Goal: Transaction & Acquisition: Purchase product/service

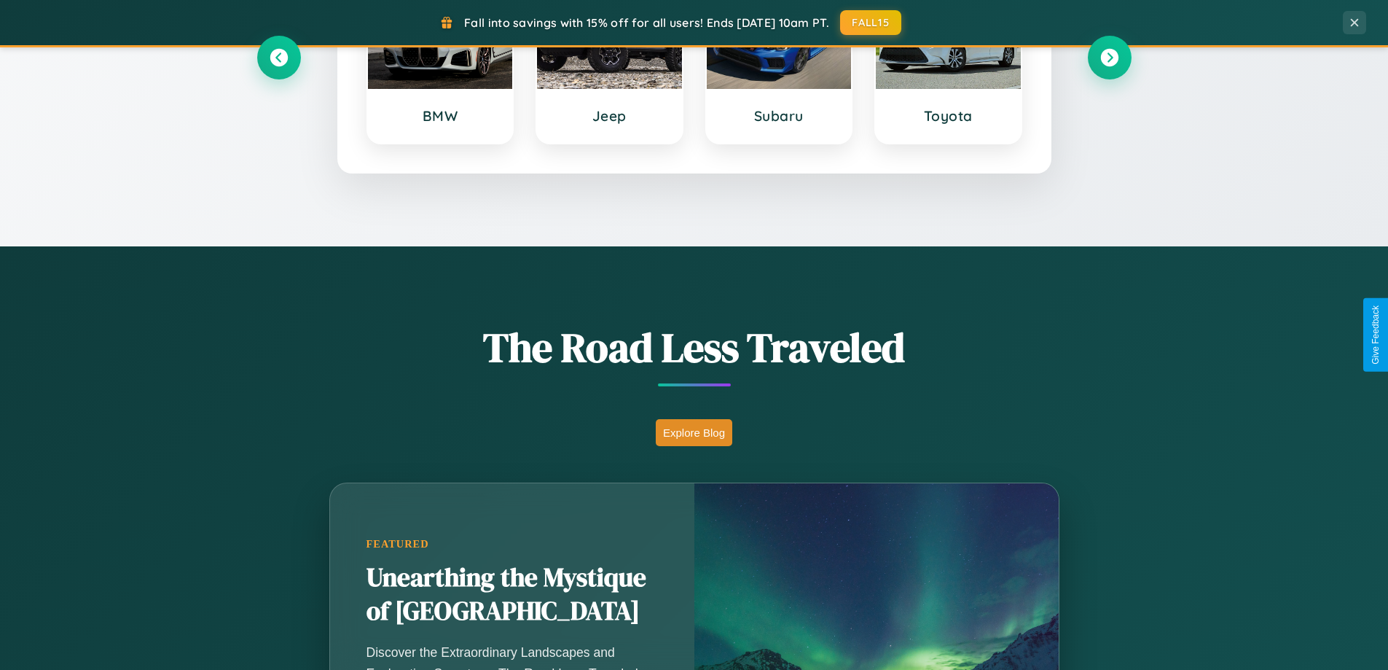
scroll to position [1003, 0]
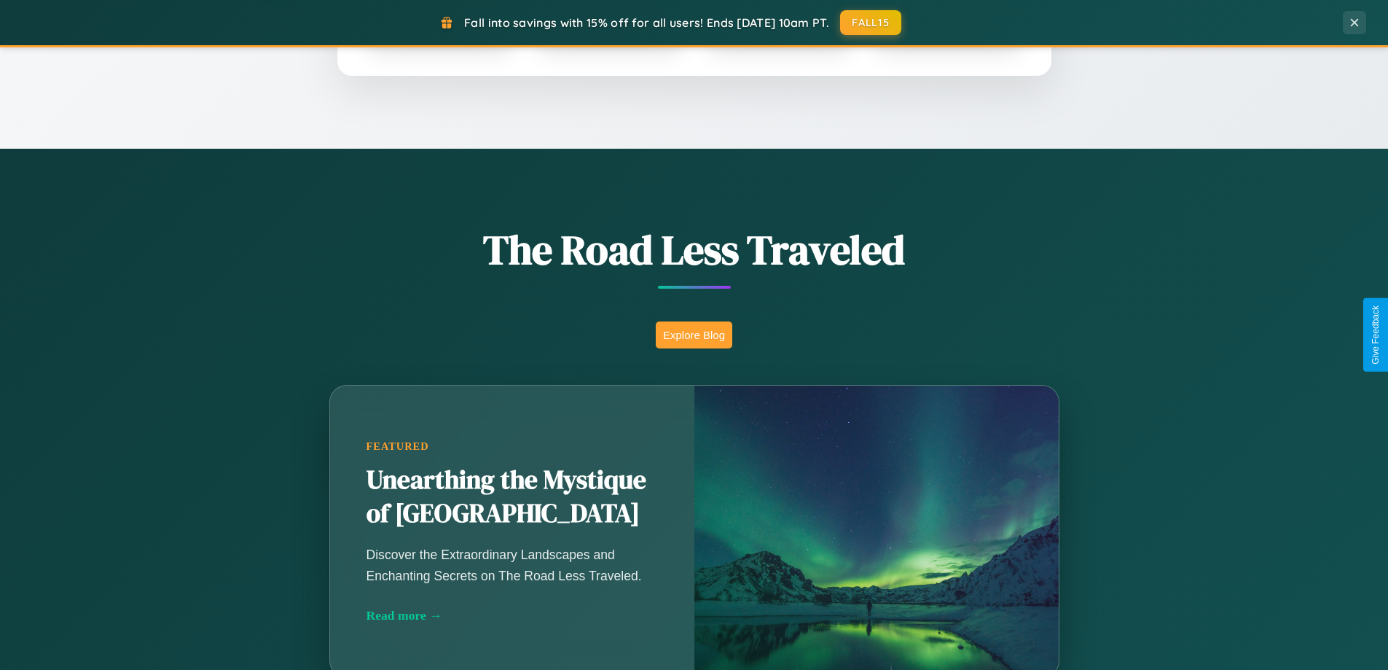
click at [694, 335] on button "Explore Blog" at bounding box center [694, 334] width 77 height 27
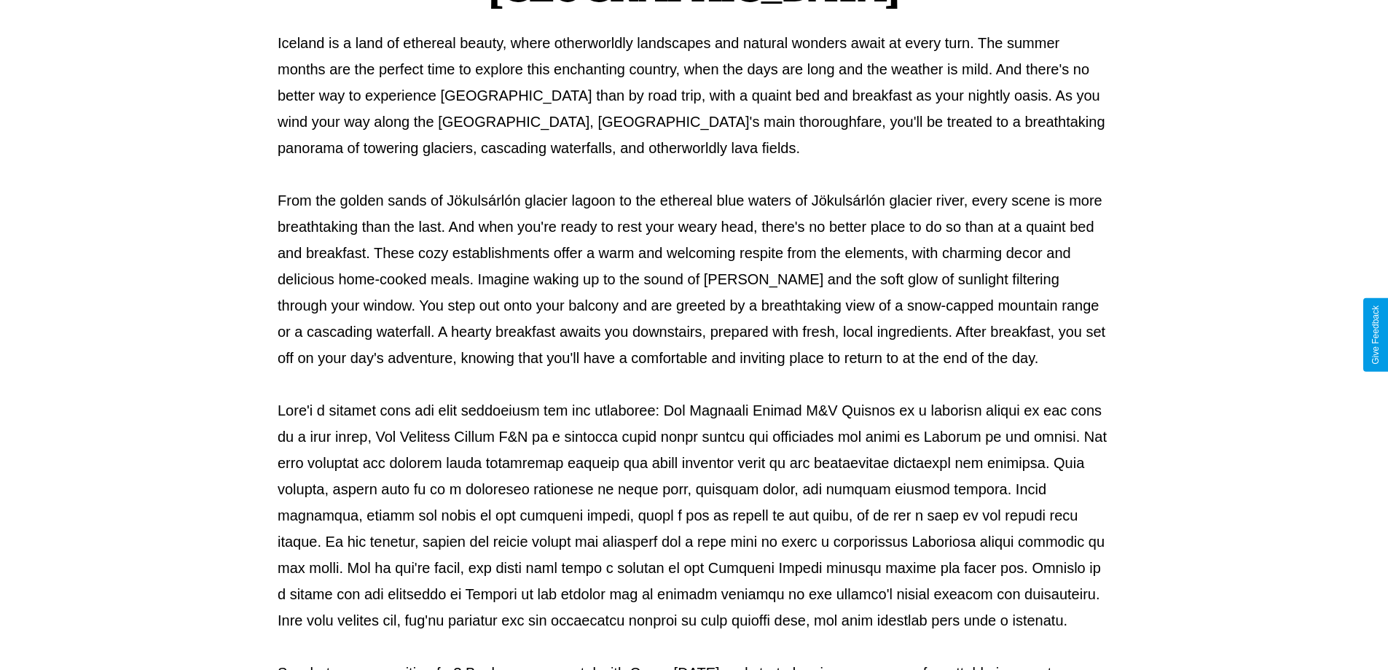
scroll to position [472, 0]
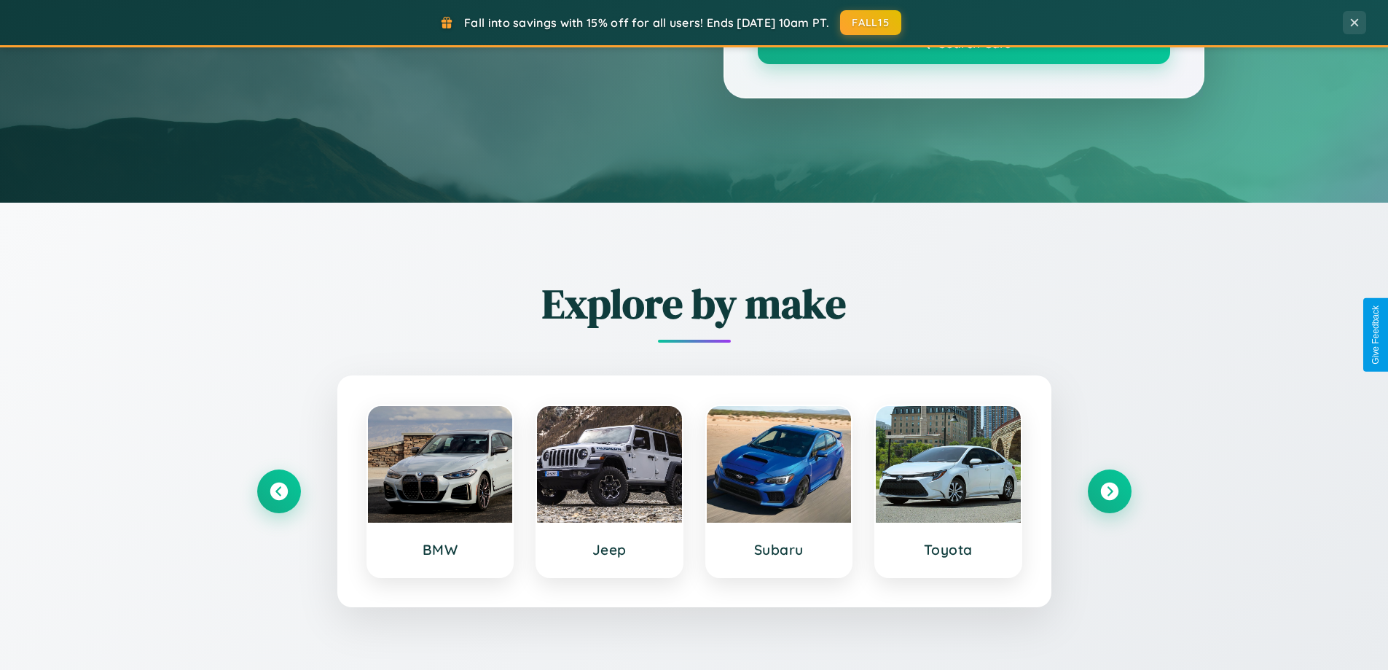
scroll to position [1003, 0]
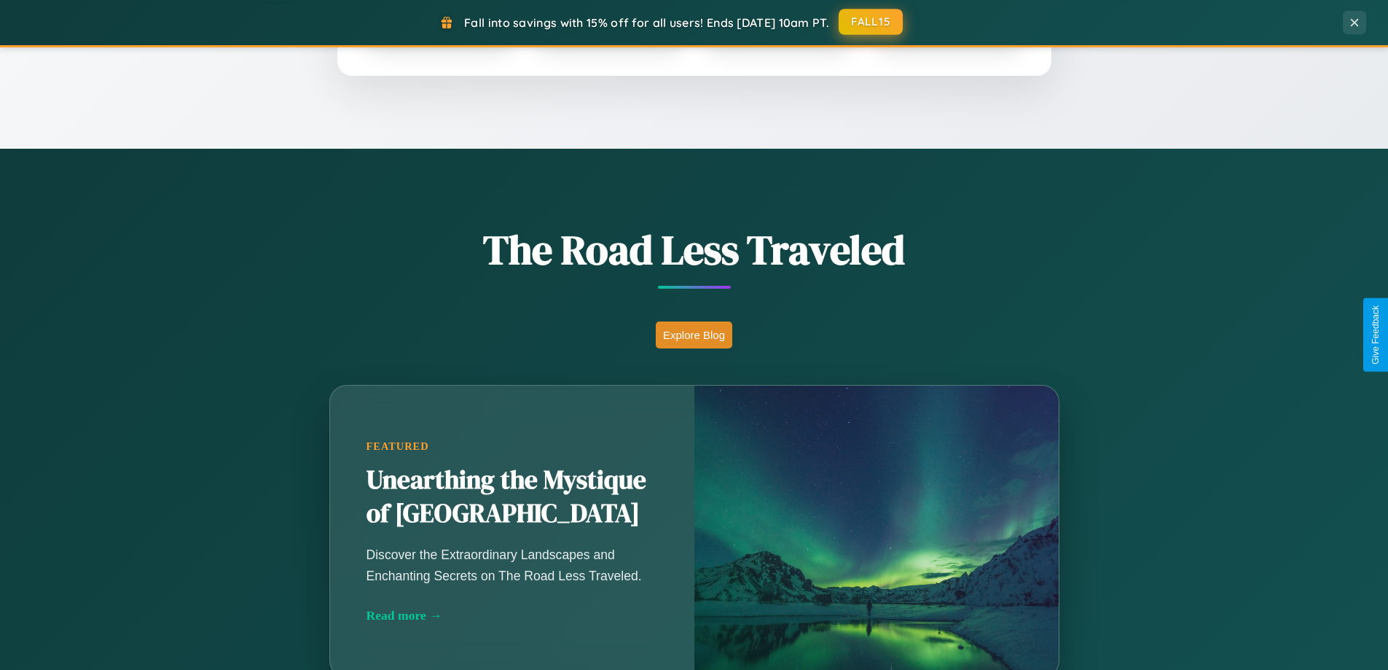
click at [872, 22] on button "FALL15" at bounding box center [871, 22] width 64 height 26
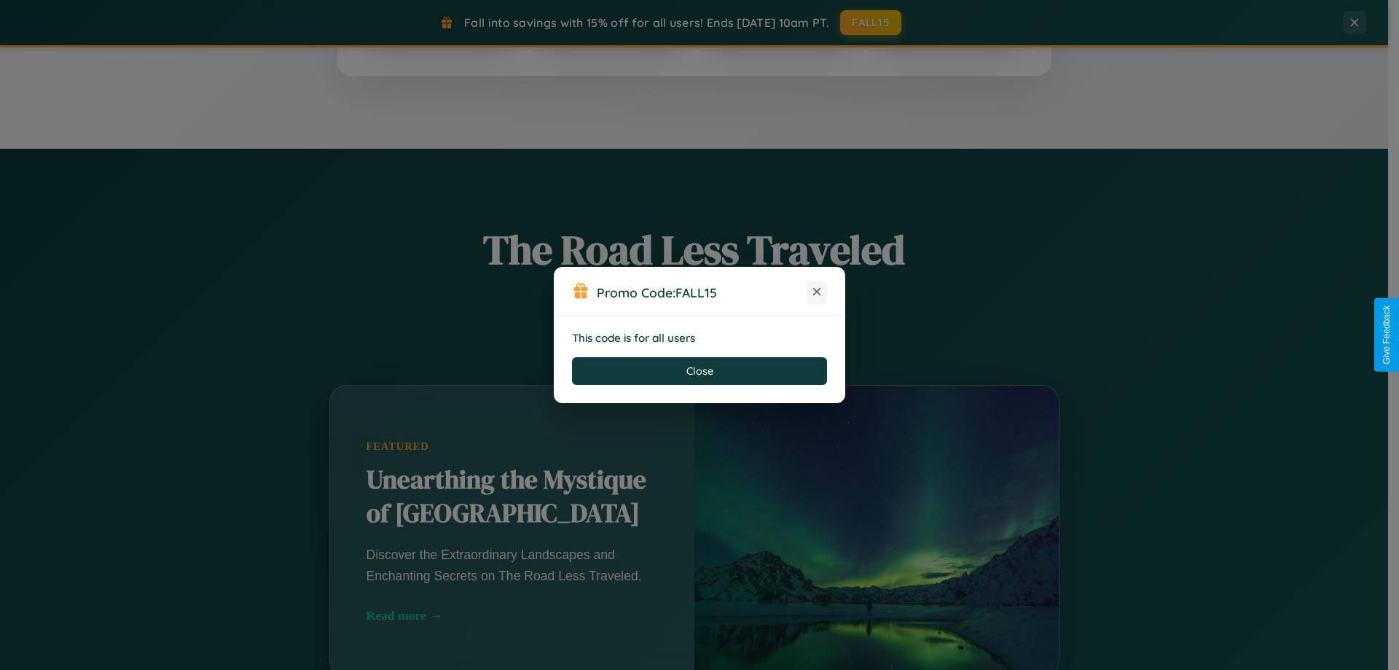
click at [817, 292] on icon at bounding box center [817, 291] width 15 height 15
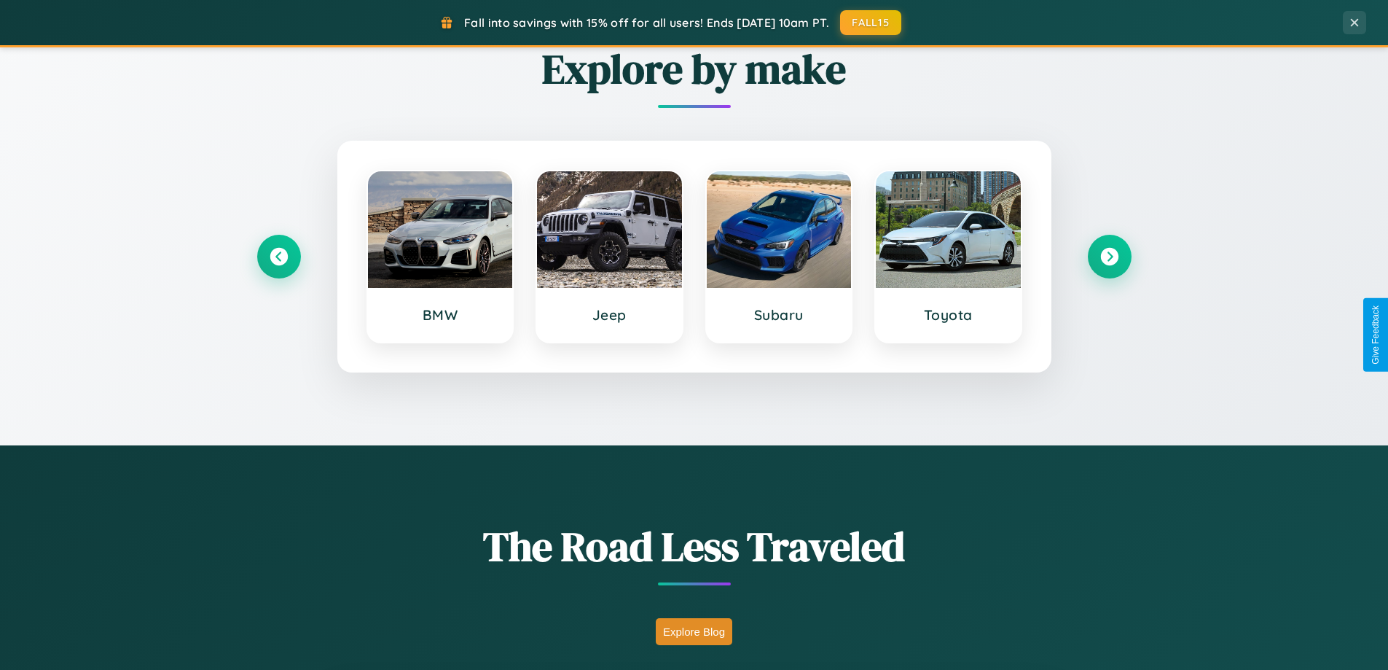
scroll to position [43, 0]
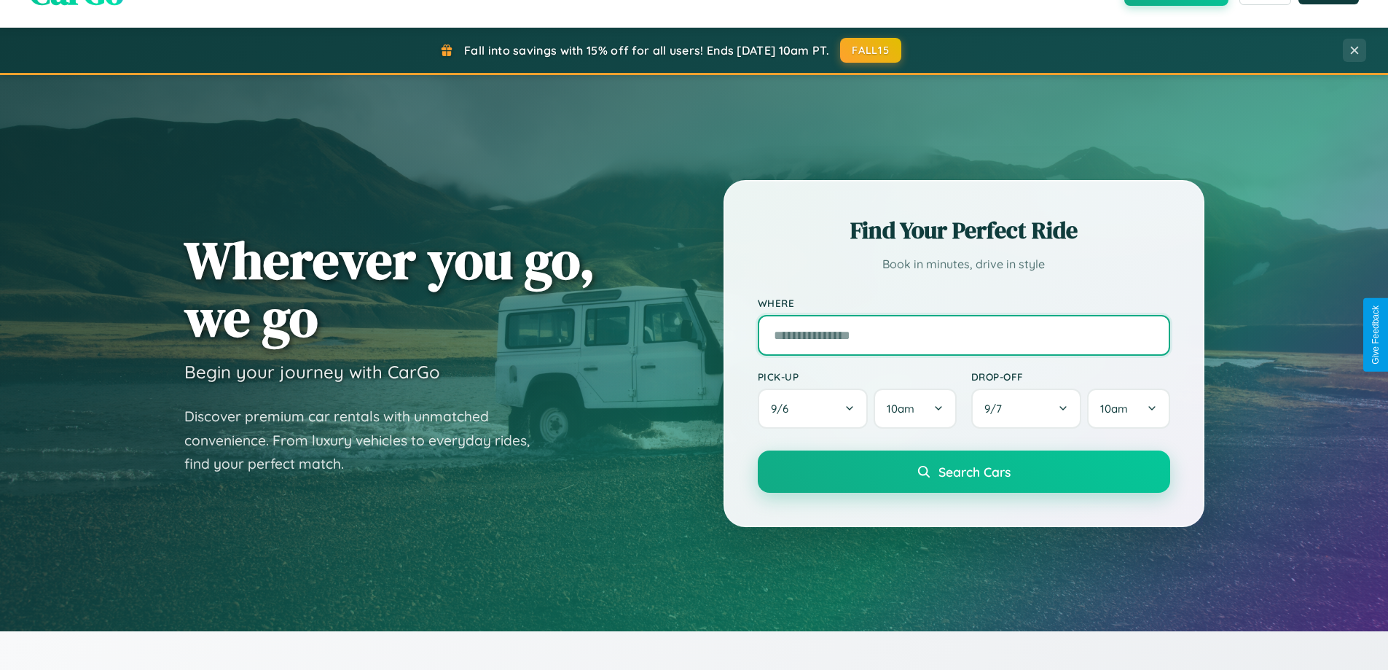
click at [963, 335] on input "text" at bounding box center [964, 335] width 412 height 41
type input "**********"
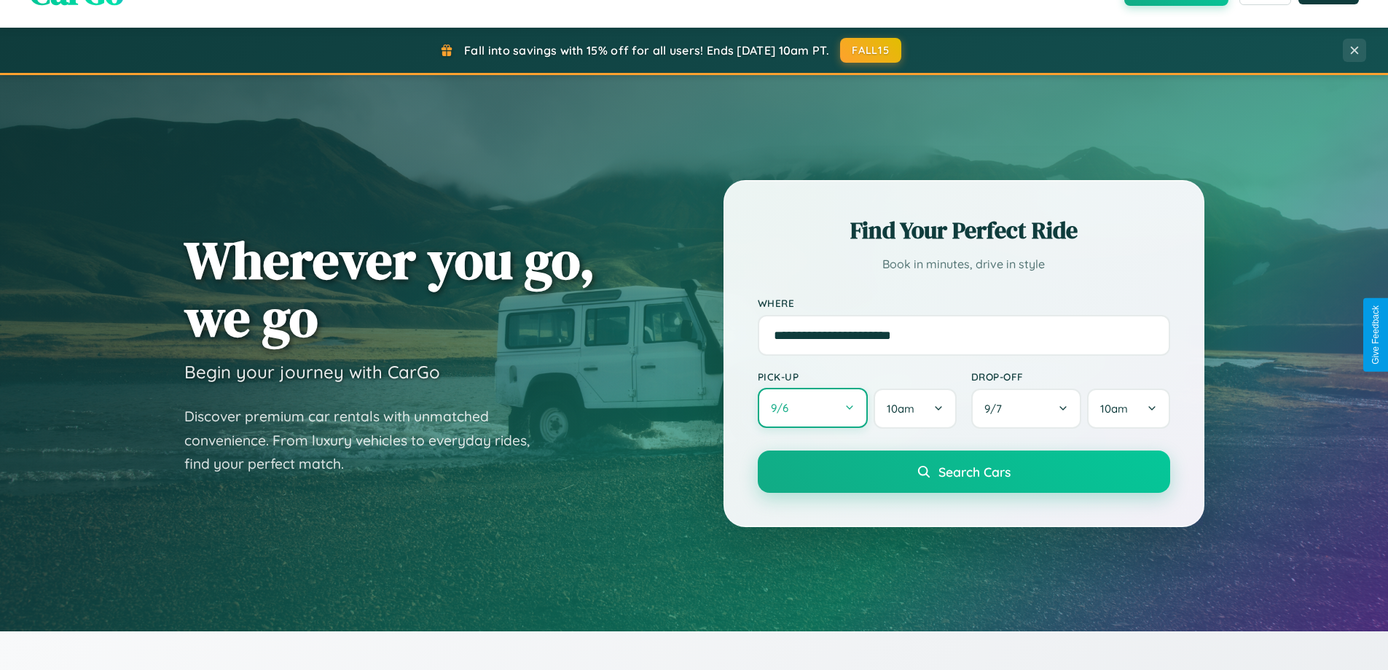
click at [813, 408] on button "9 / 6" at bounding box center [813, 408] width 111 height 40
select select "*"
select select "****"
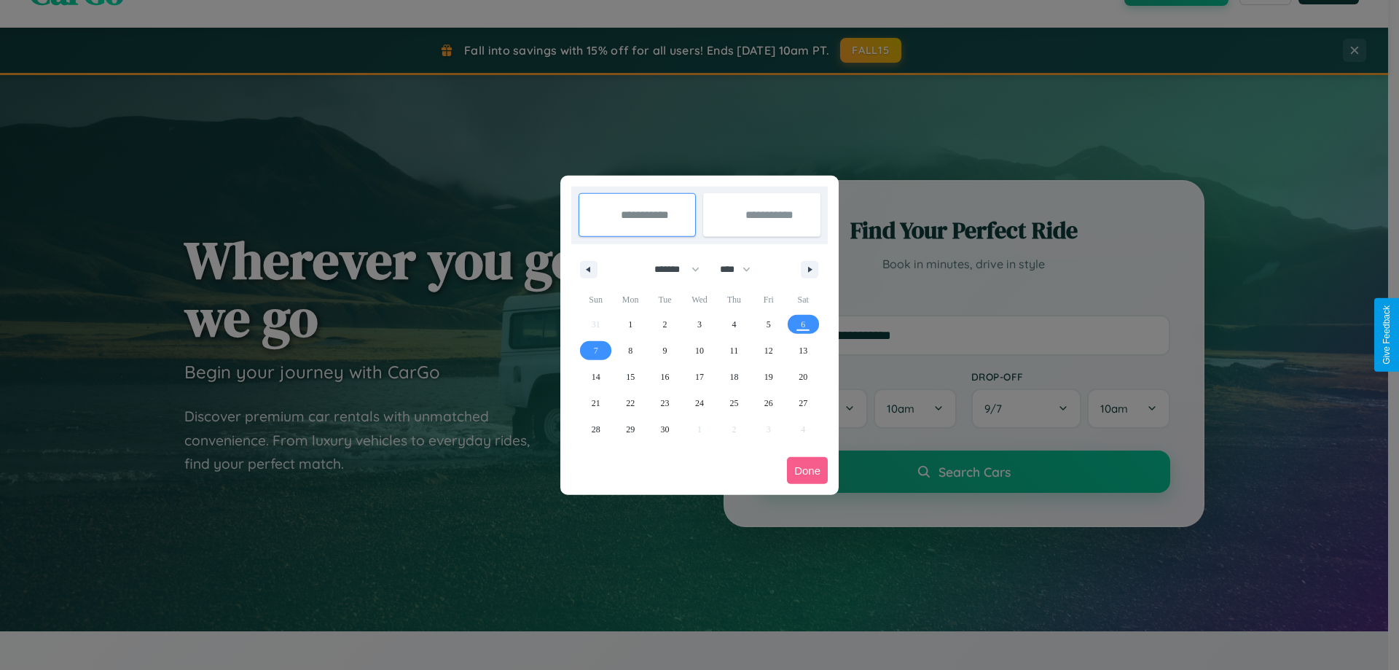
click at [670, 269] on select "******* ******** ***** ***** *** **** **** ****** ********* ******* ******** **…" at bounding box center [675, 269] width 62 height 24
select select "*"
drag, startPoint x: 742, startPoint y: 269, endPoint x: 700, endPoint y: 292, distance: 48.3
click at [742, 269] on select "**** **** **** **** **** **** **** **** **** **** **** **** **** **** **** ****…" at bounding box center [735, 269] width 44 height 24
select select "****"
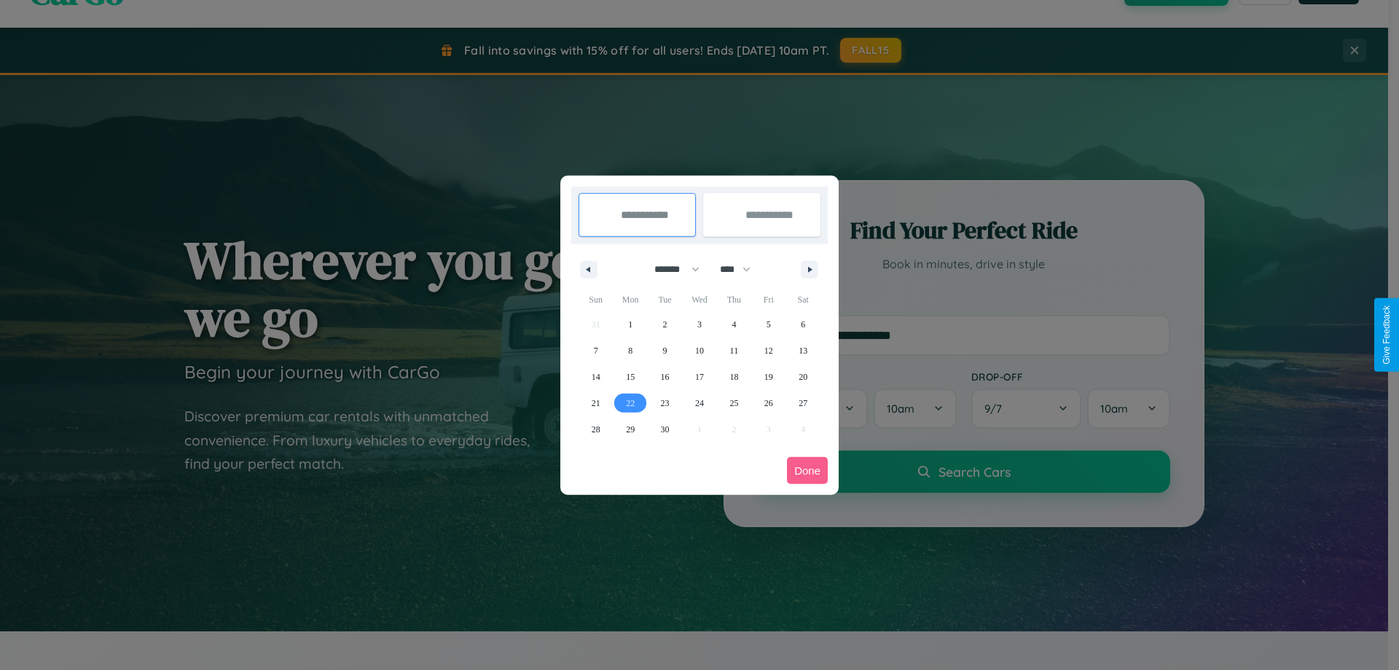
click at [630, 402] on span "22" at bounding box center [630, 403] width 9 height 26
type input "**********"
click at [665, 429] on span "30" at bounding box center [665, 429] width 9 height 26
type input "**********"
click at [807, 470] on button "Done" at bounding box center [807, 470] width 41 height 27
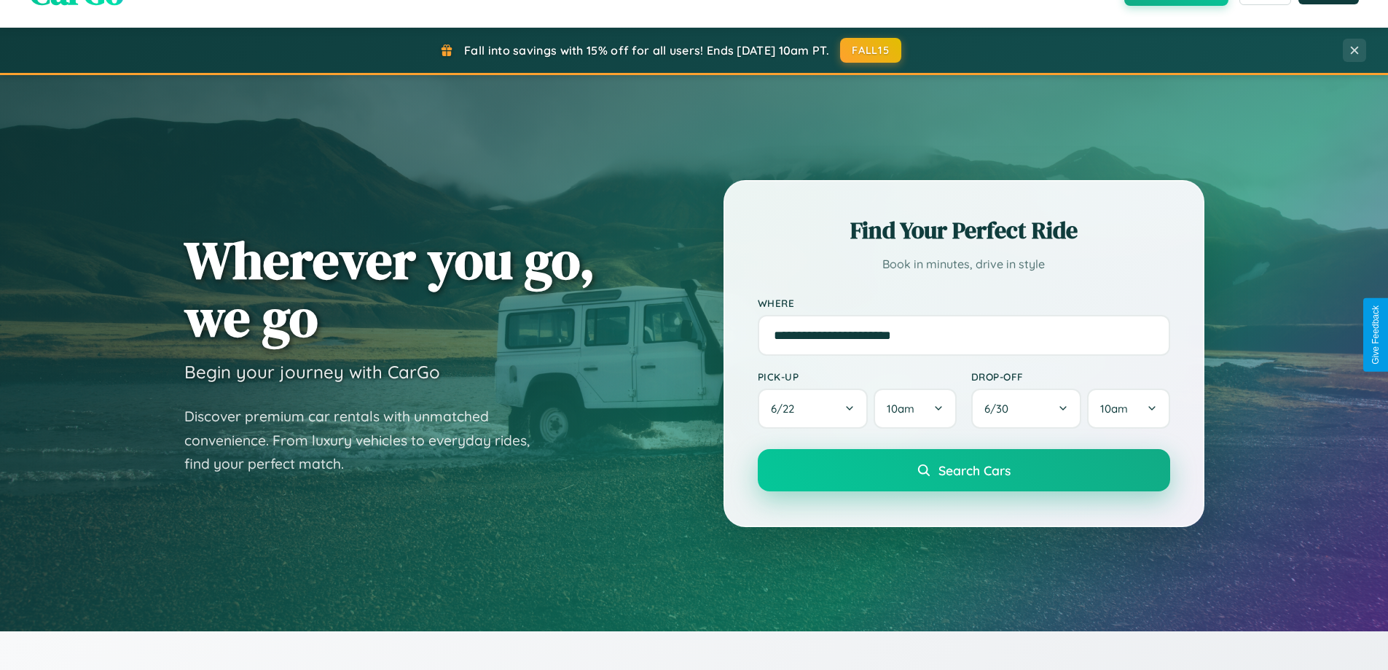
click at [963, 470] on span "Search Cars" at bounding box center [975, 470] width 72 height 16
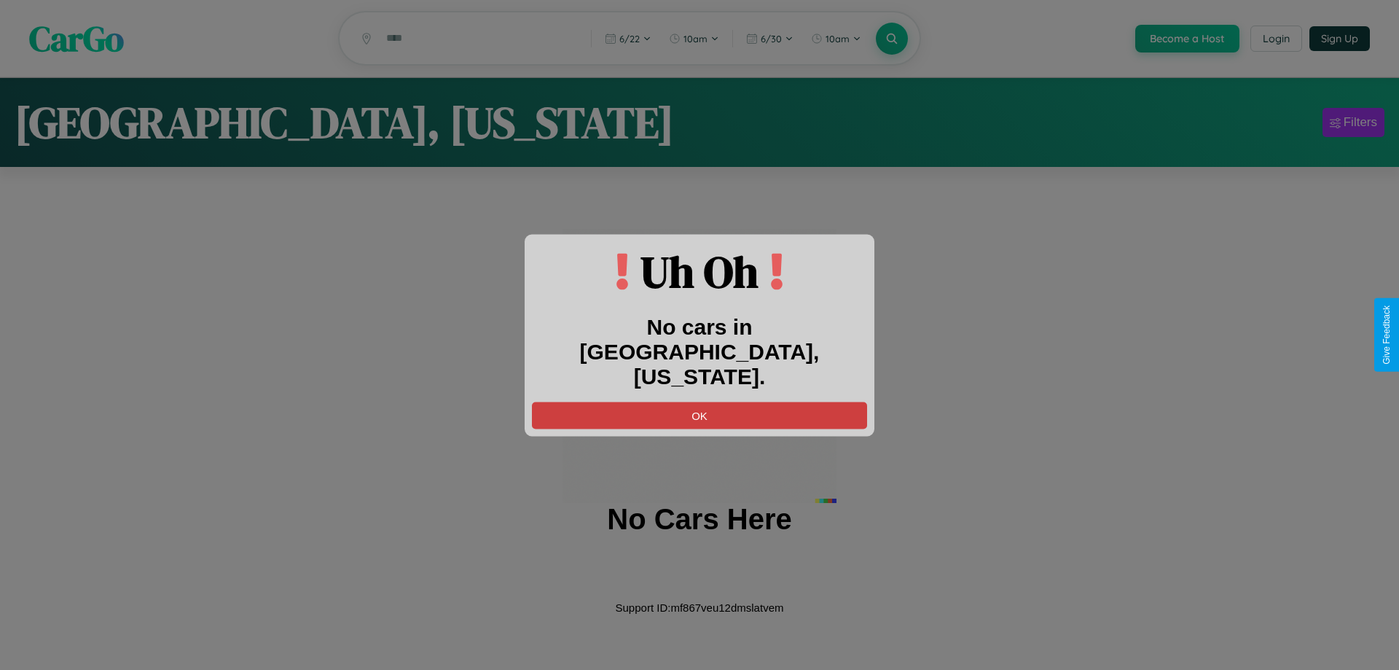
click at [700, 402] on button "OK" at bounding box center [699, 415] width 335 height 27
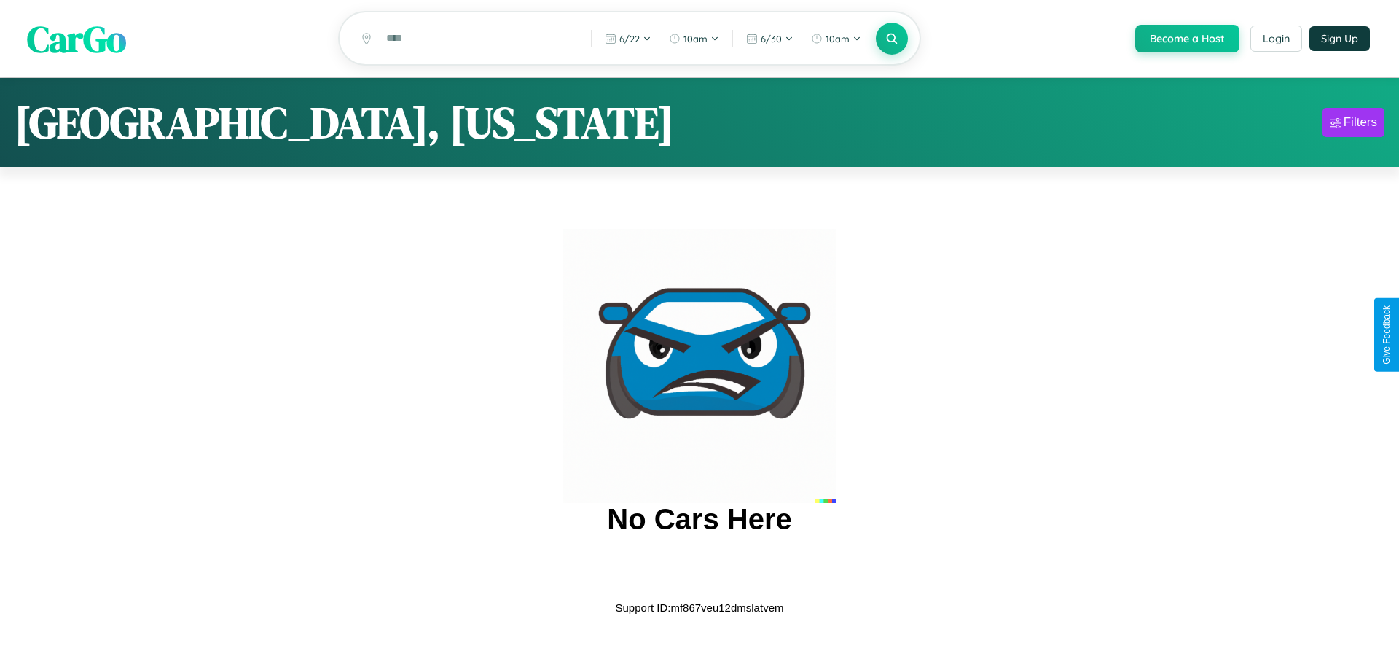
click at [77, 39] on span "CarGo" at bounding box center [76, 38] width 99 height 50
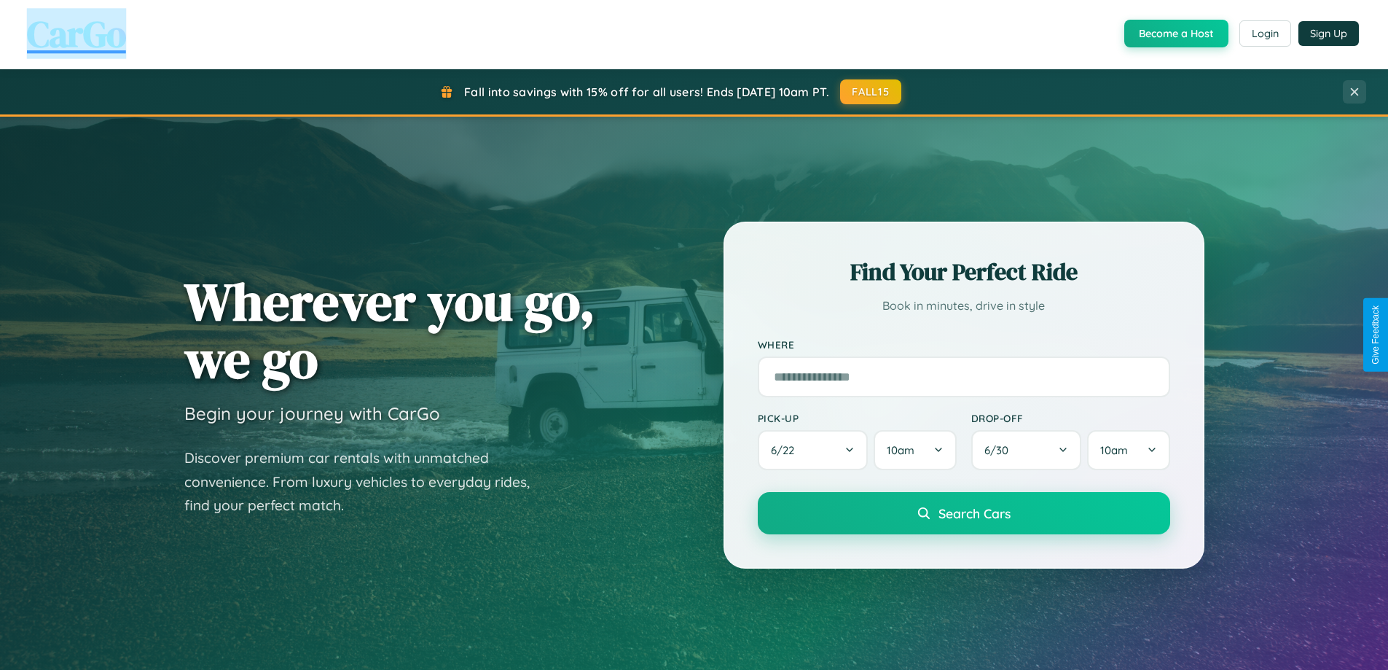
scroll to position [628, 0]
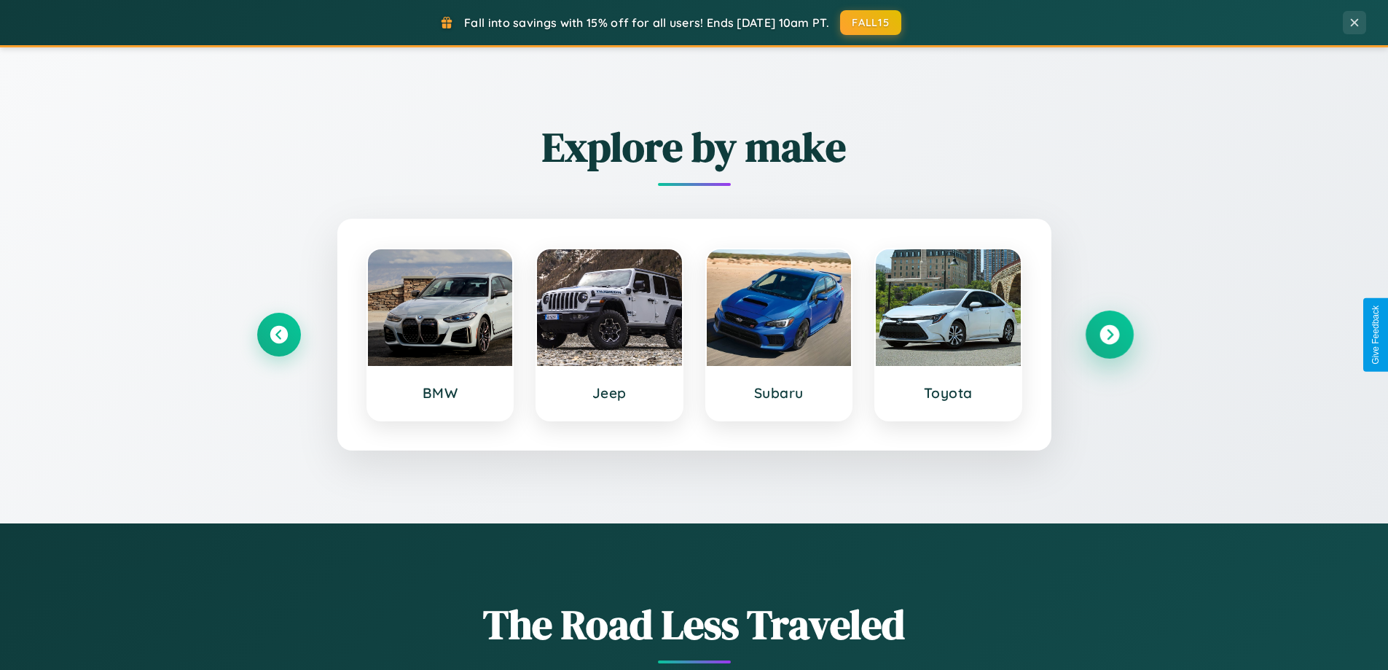
click at [1109, 335] on icon at bounding box center [1110, 335] width 20 height 20
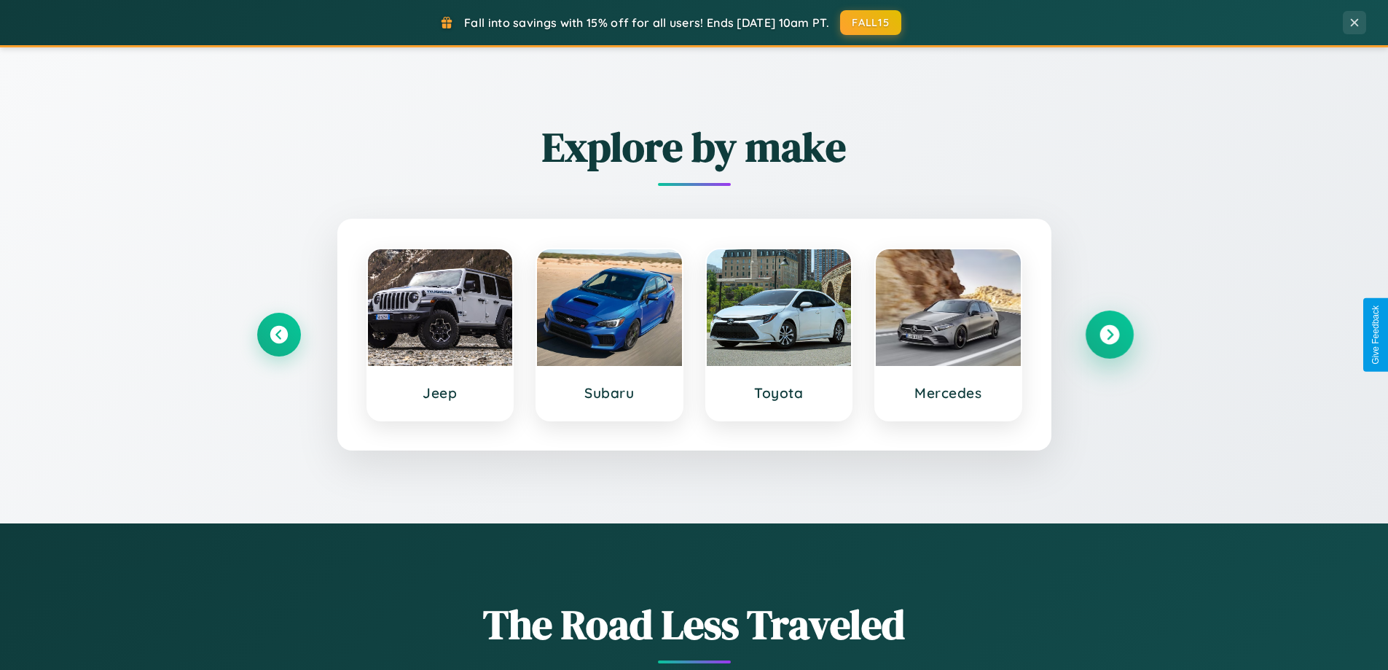
click at [1109, 335] on icon at bounding box center [1110, 335] width 20 height 20
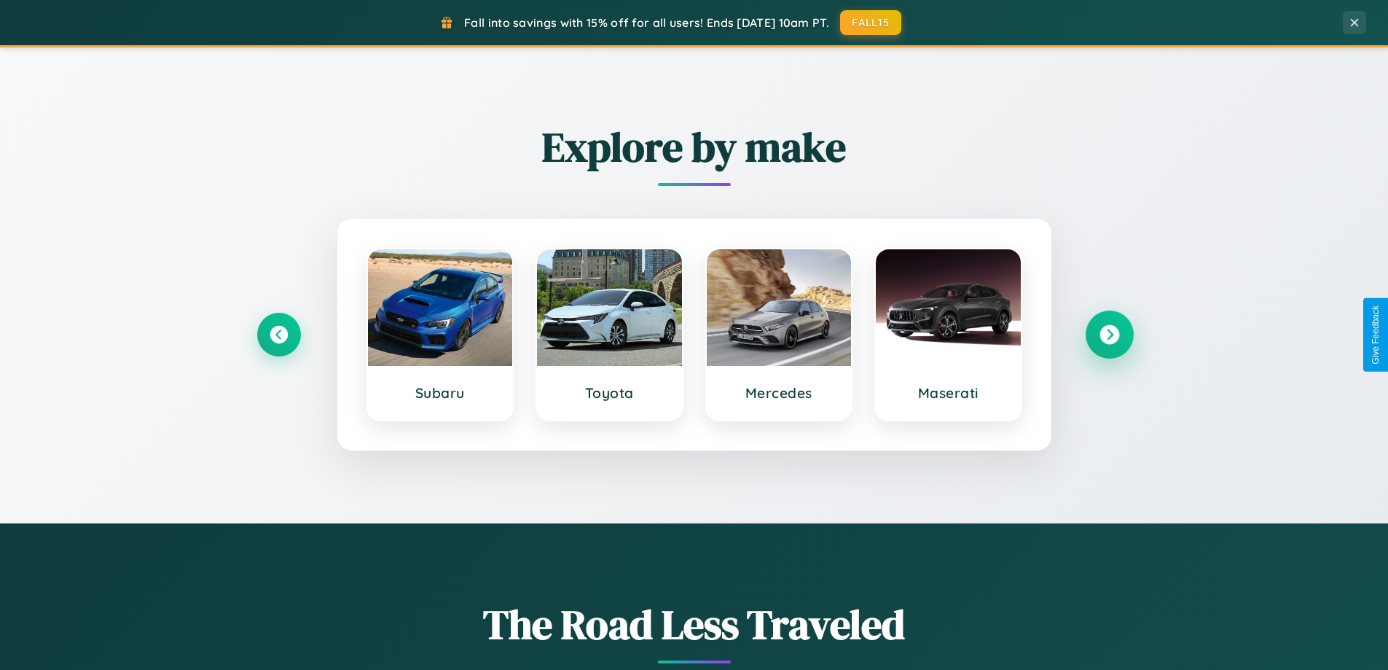
click at [1109, 335] on icon at bounding box center [1110, 335] width 20 height 20
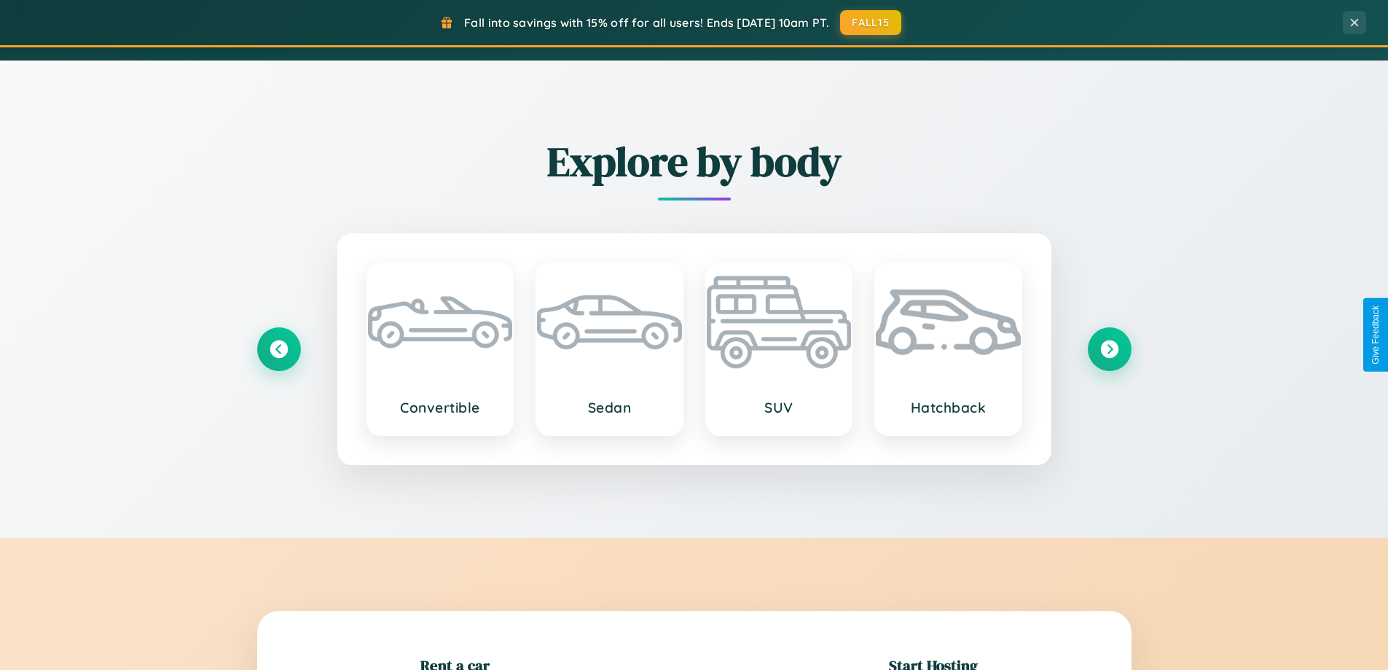
scroll to position [2342, 0]
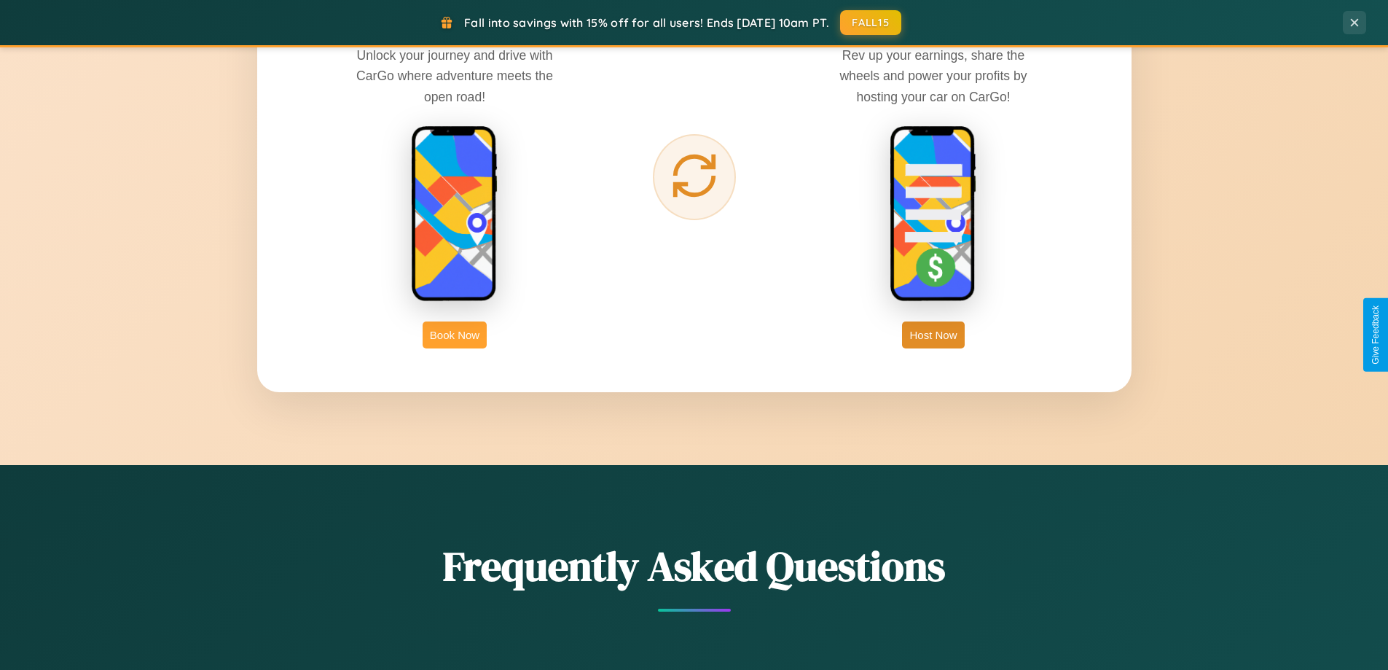
click at [455, 335] on button "Book Now" at bounding box center [455, 334] width 64 height 27
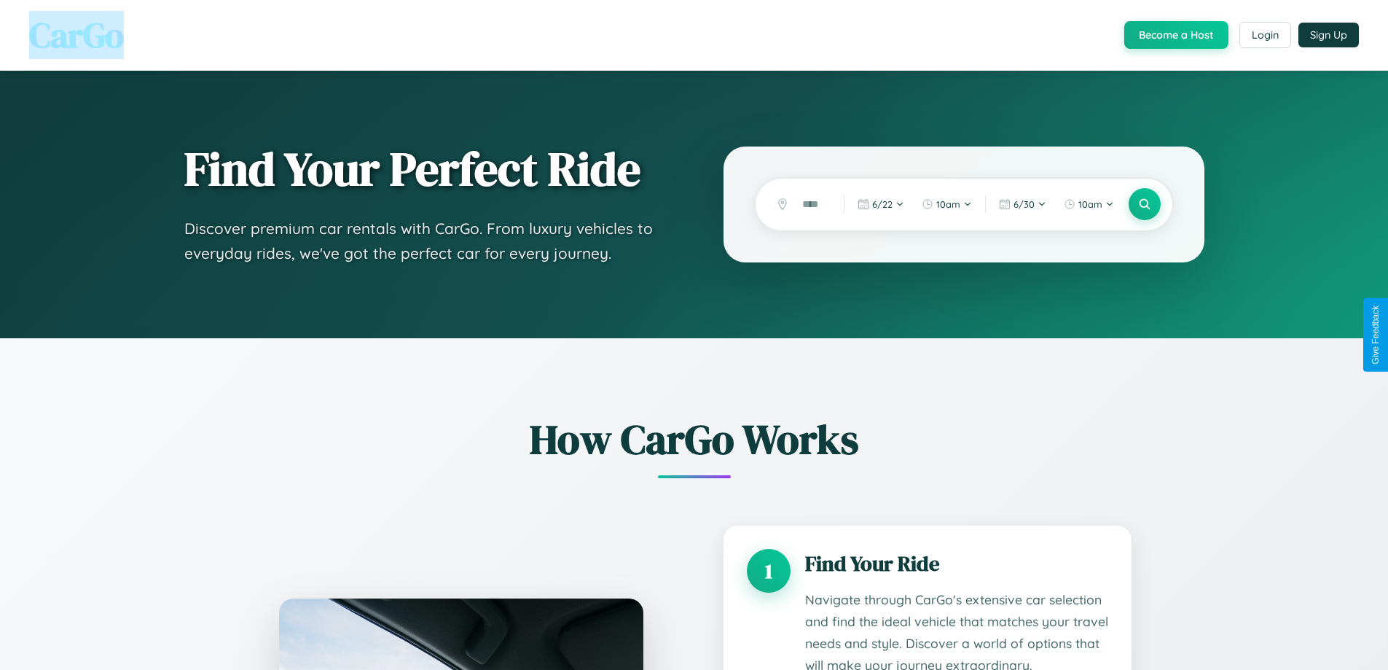
scroll to position [1215, 0]
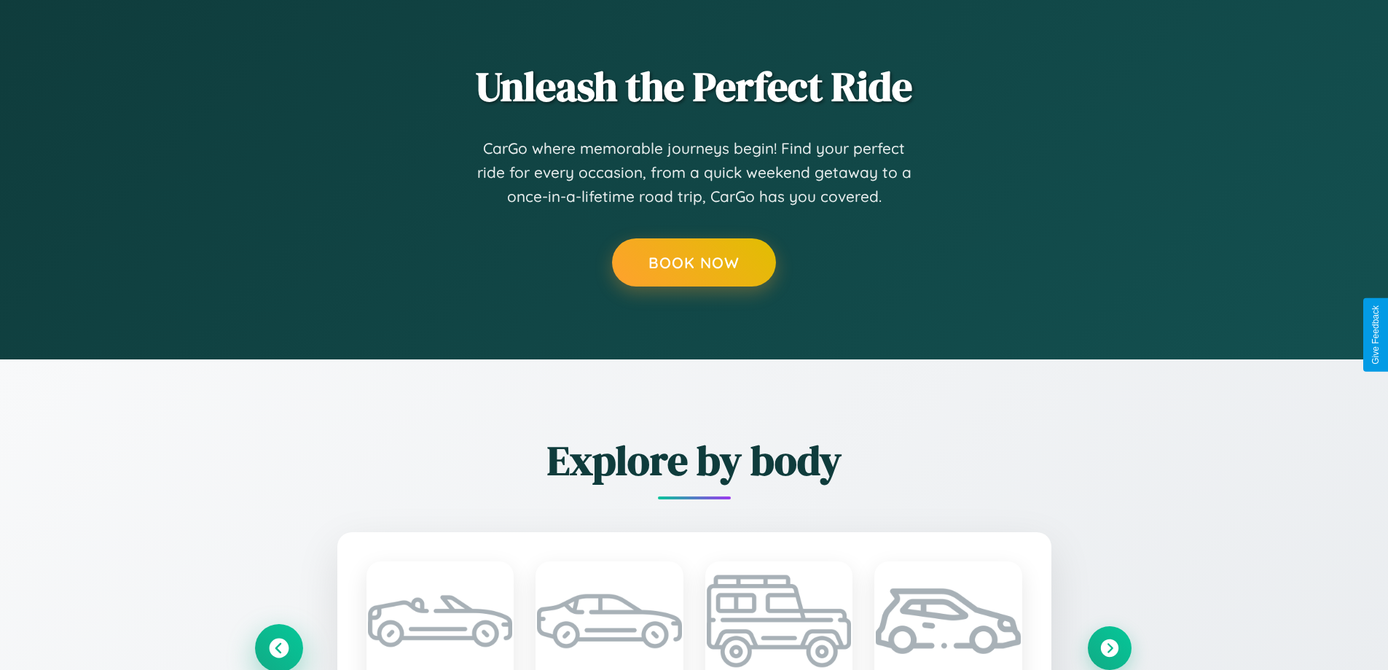
click at [278, 647] on icon at bounding box center [279, 648] width 20 height 20
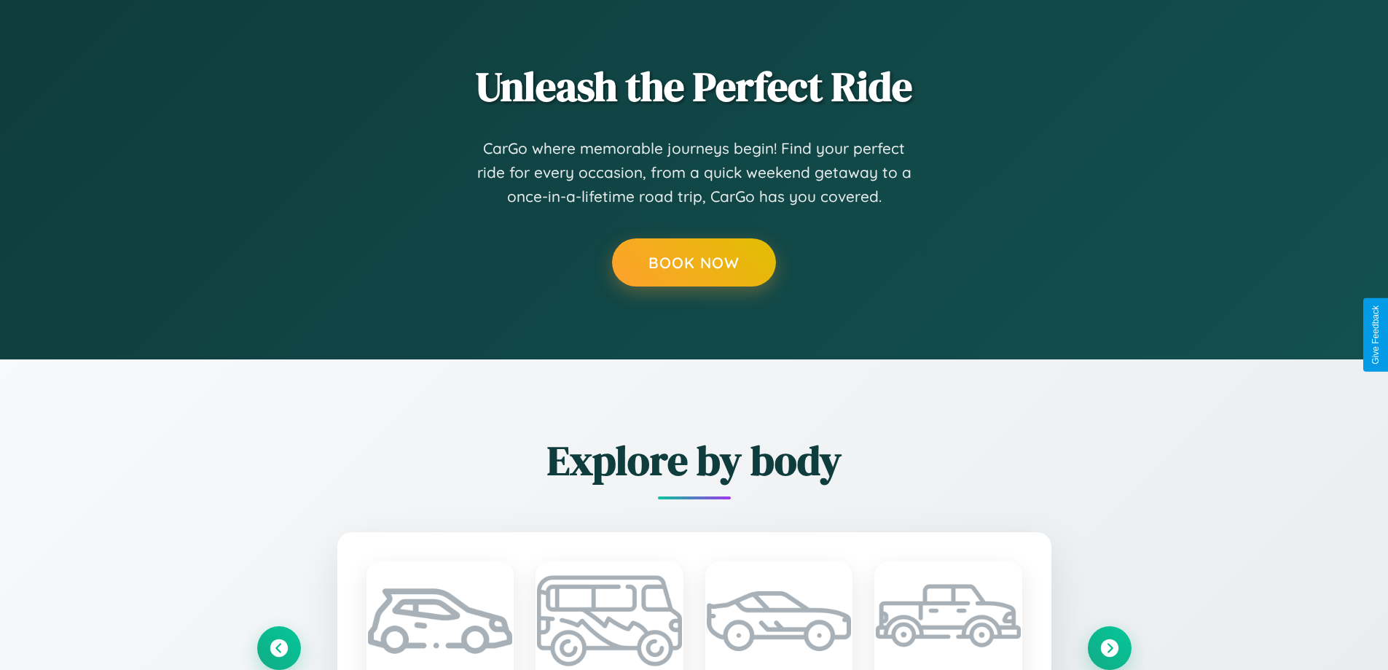
scroll to position [0, 0]
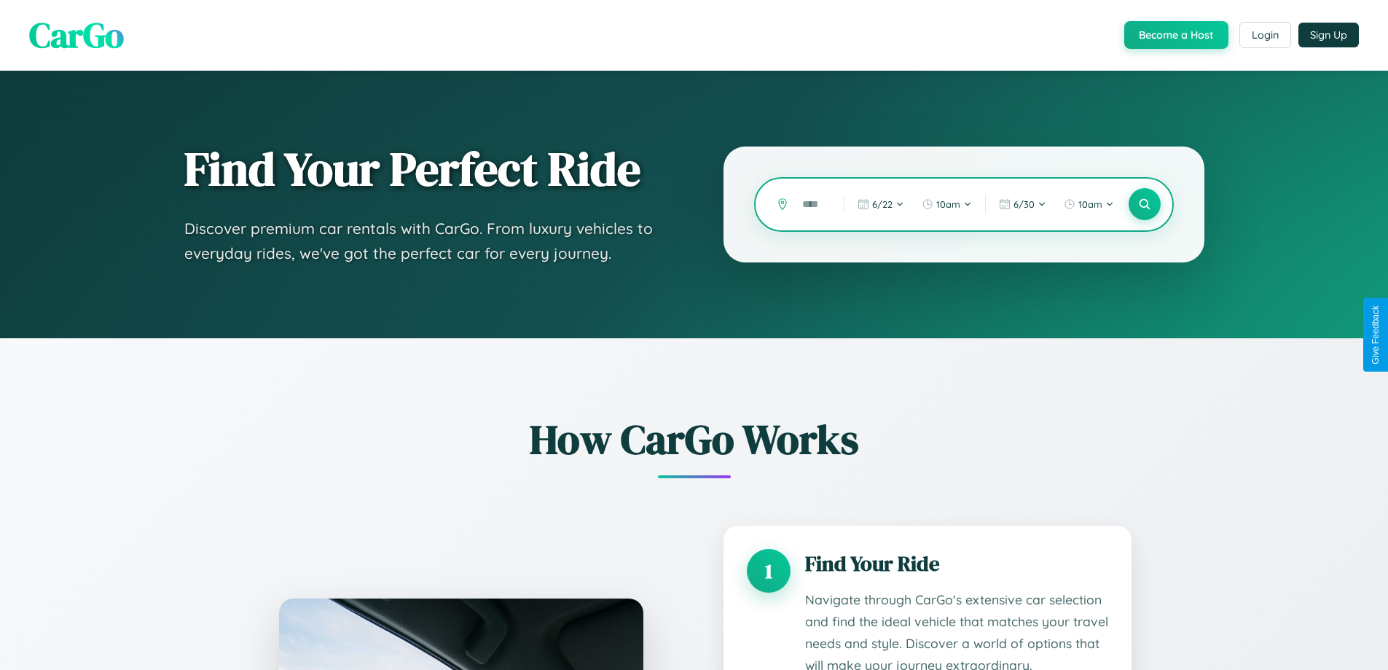
click at [813, 204] on input "text" at bounding box center [812, 205] width 34 height 26
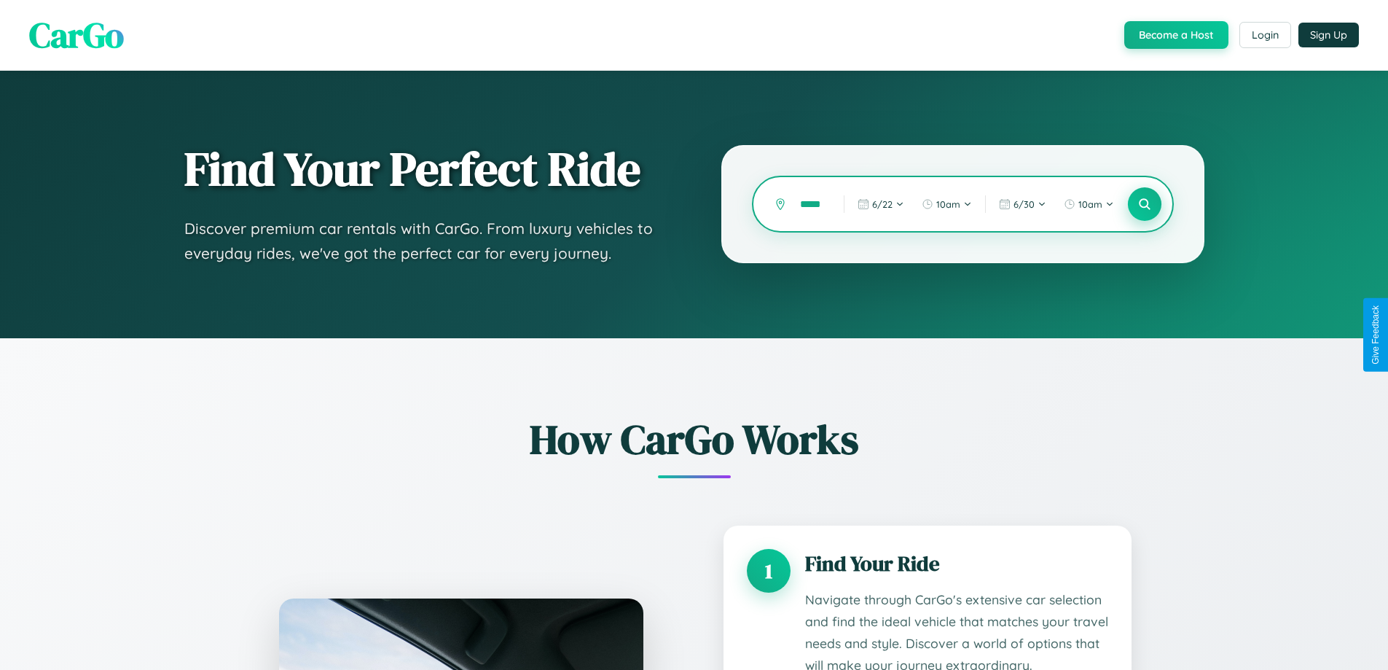
type input "*****"
click at [1144, 204] on icon at bounding box center [1145, 205] width 14 height 14
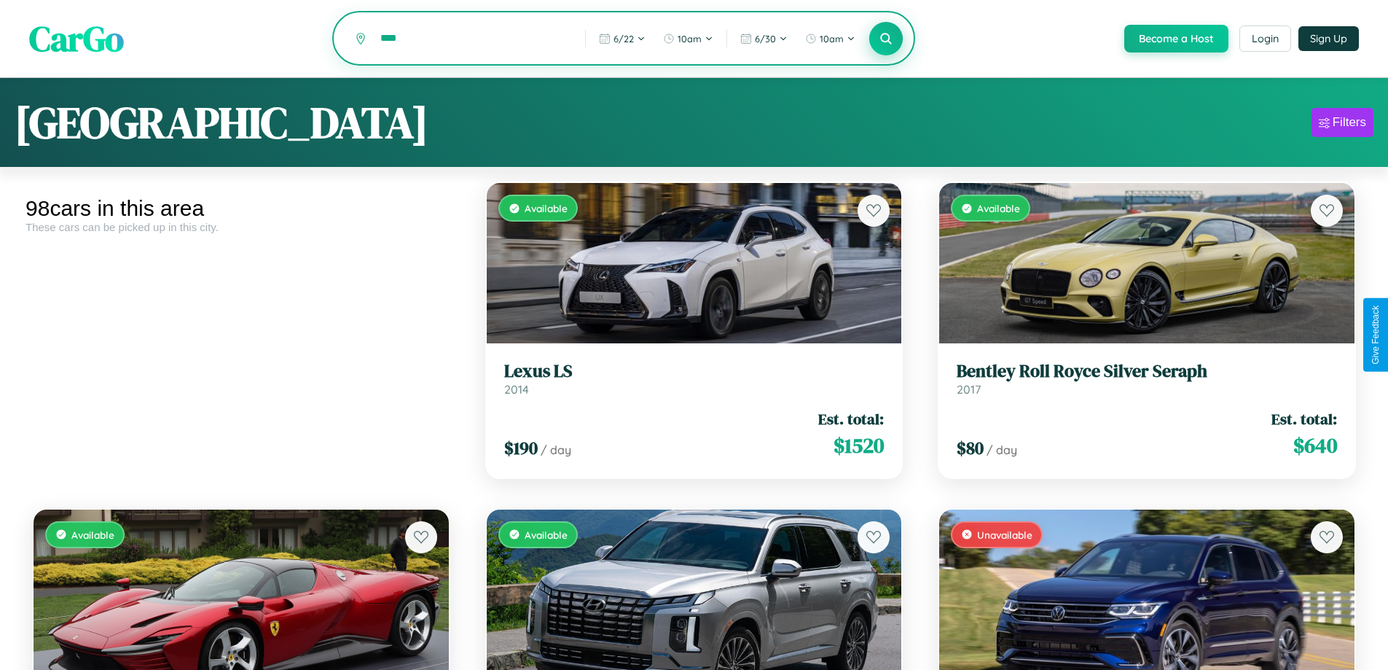
type input "****"
click at [885, 39] on icon at bounding box center [887, 38] width 14 height 14
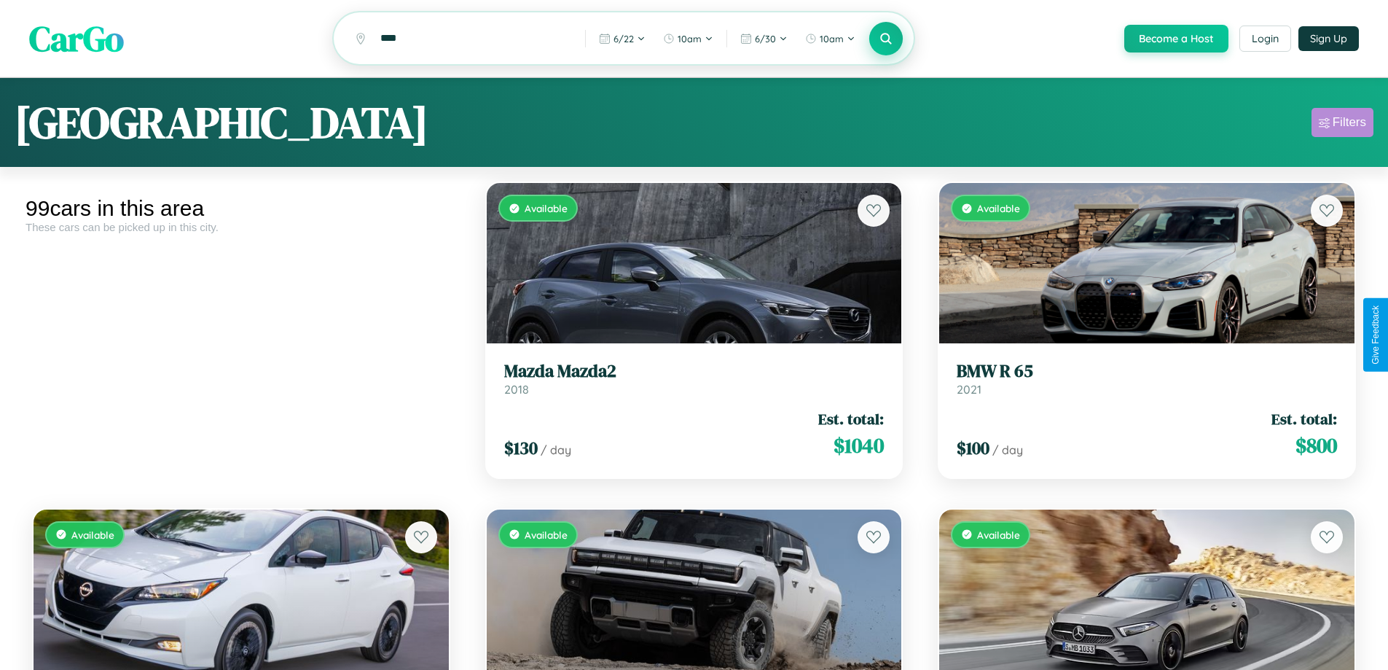
click at [1342, 125] on div "Filters" at bounding box center [1350, 122] width 34 height 15
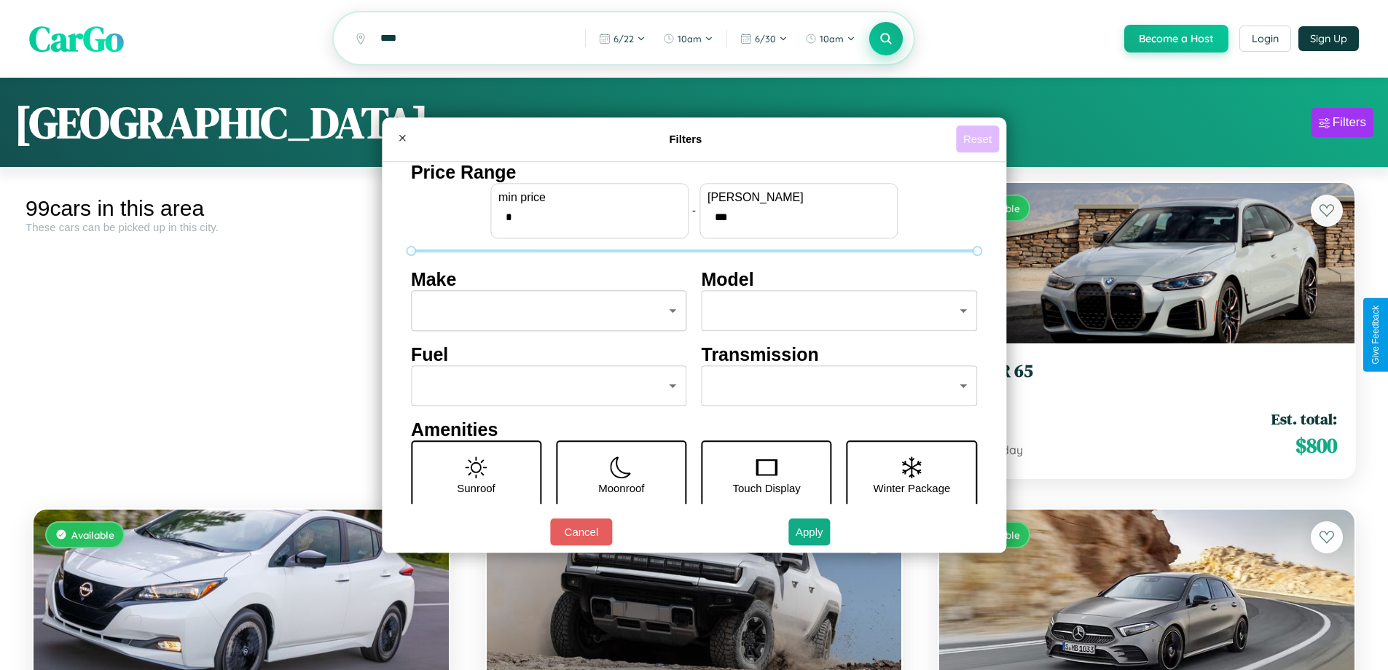
click at [979, 138] on button "Reset" at bounding box center [977, 138] width 43 height 27
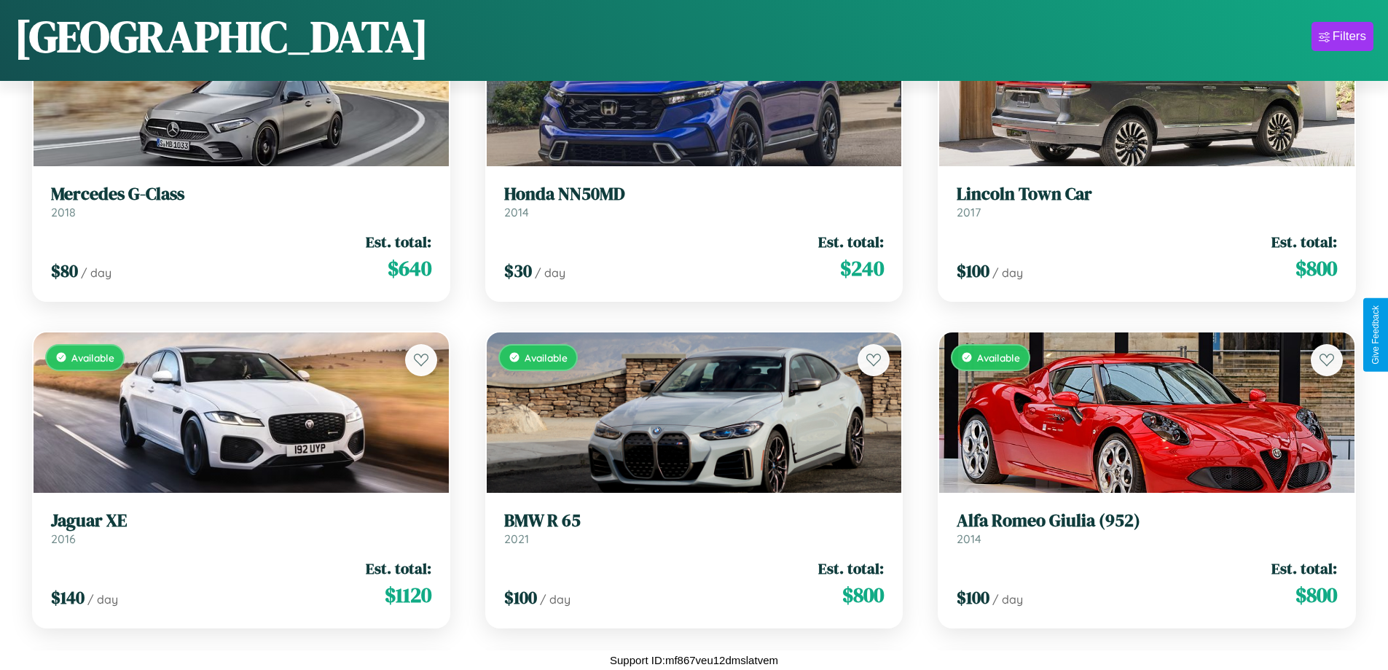
scroll to position [9017, 0]
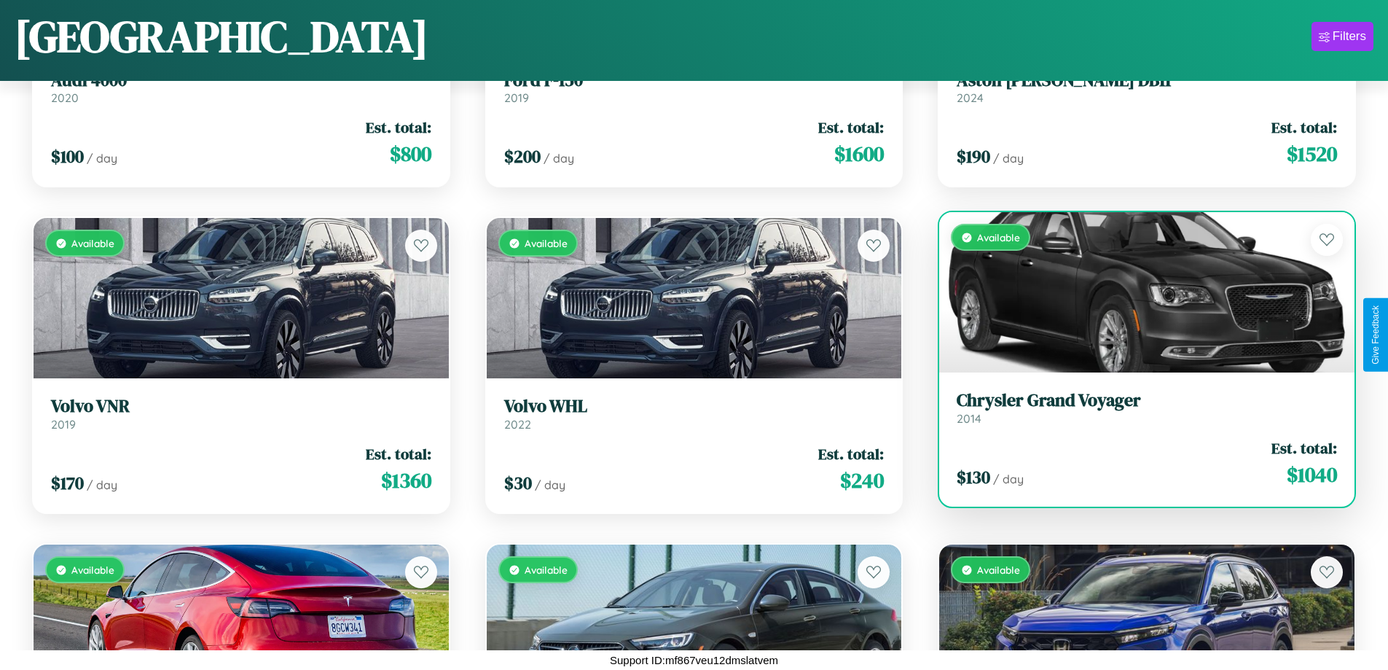
click at [1138, 411] on h3 "Chrysler Grand Voyager" at bounding box center [1147, 400] width 380 height 21
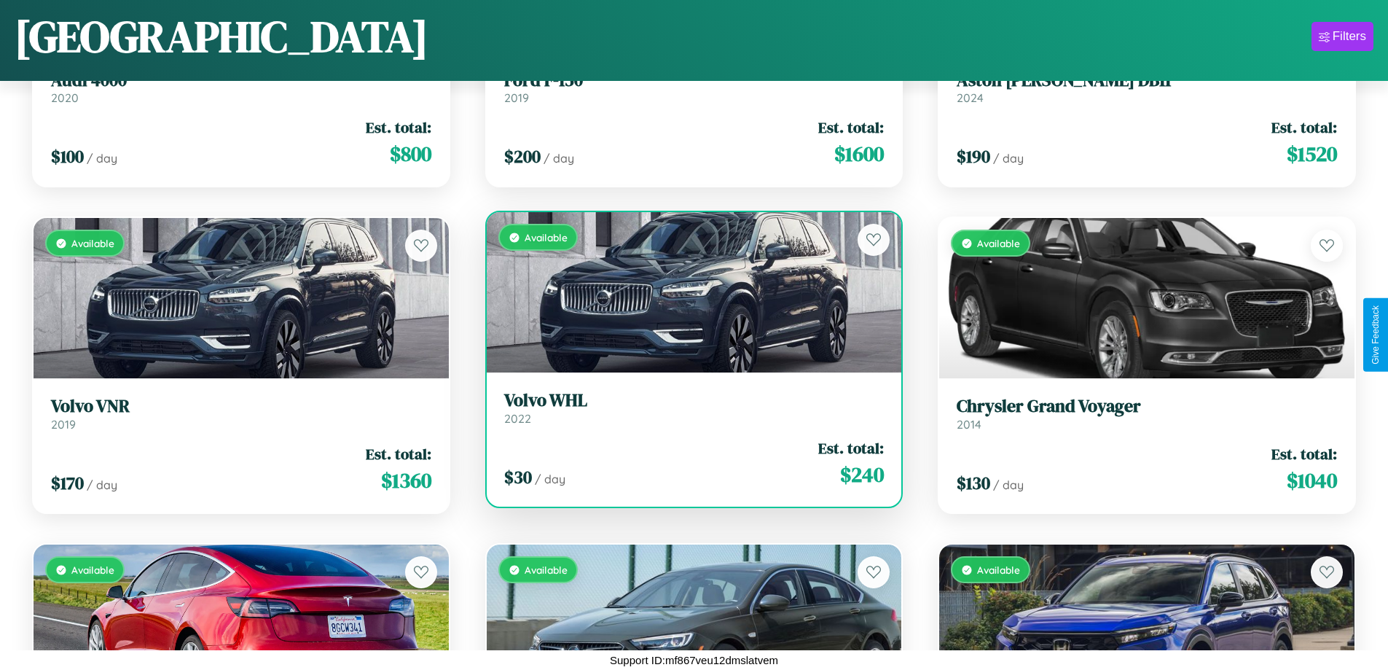
scroll to position [9669, 0]
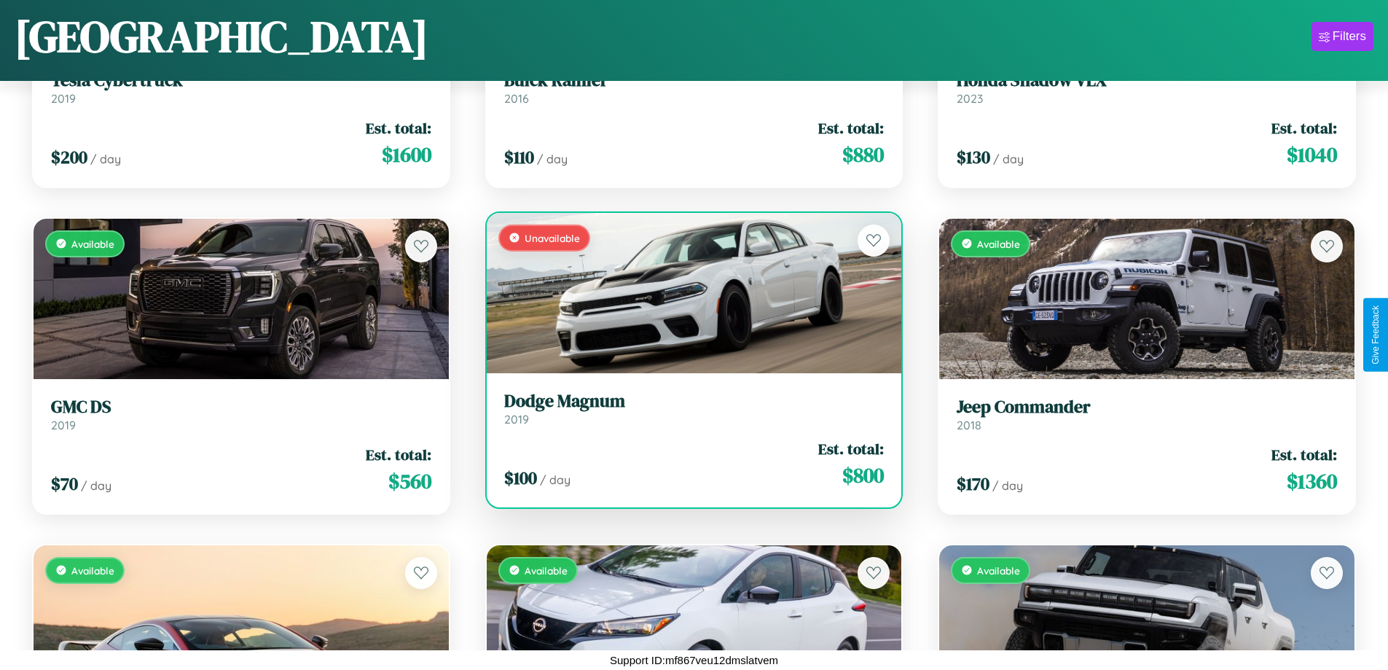
click at [688, 292] on div "Unavailable" at bounding box center [694, 293] width 415 height 160
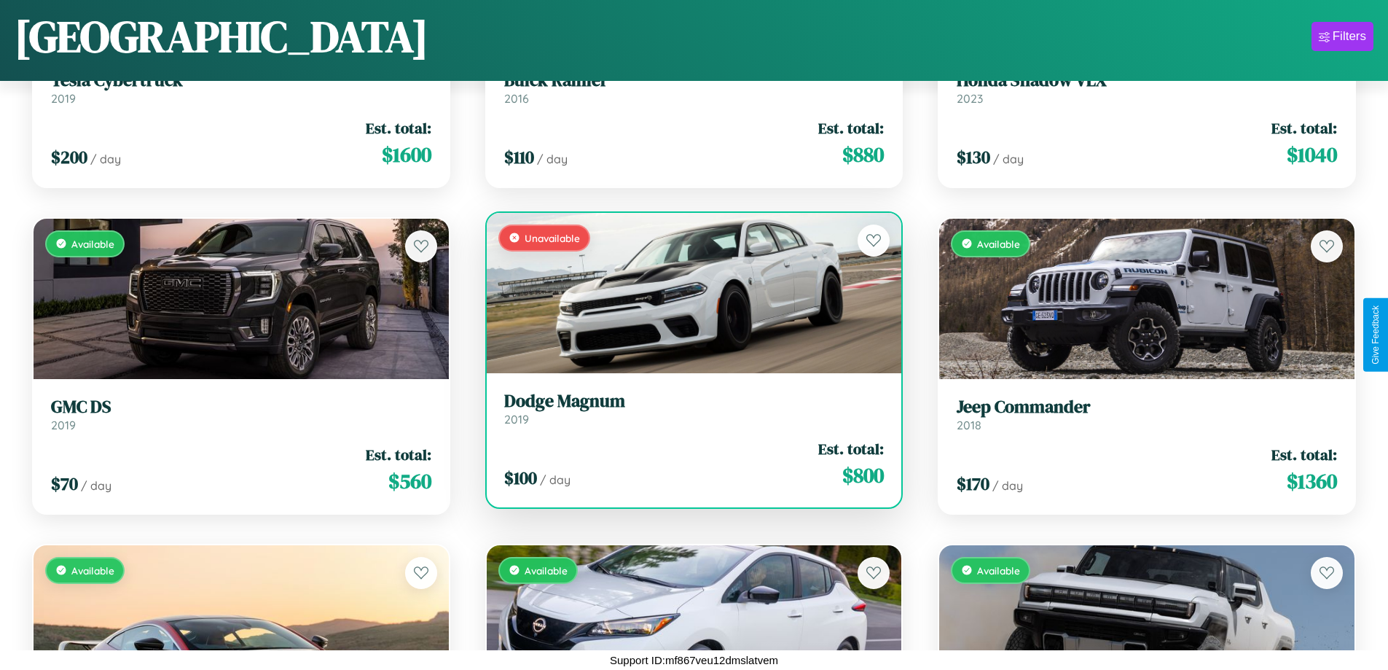
click at [688, 292] on div "Unavailable" at bounding box center [694, 293] width 415 height 160
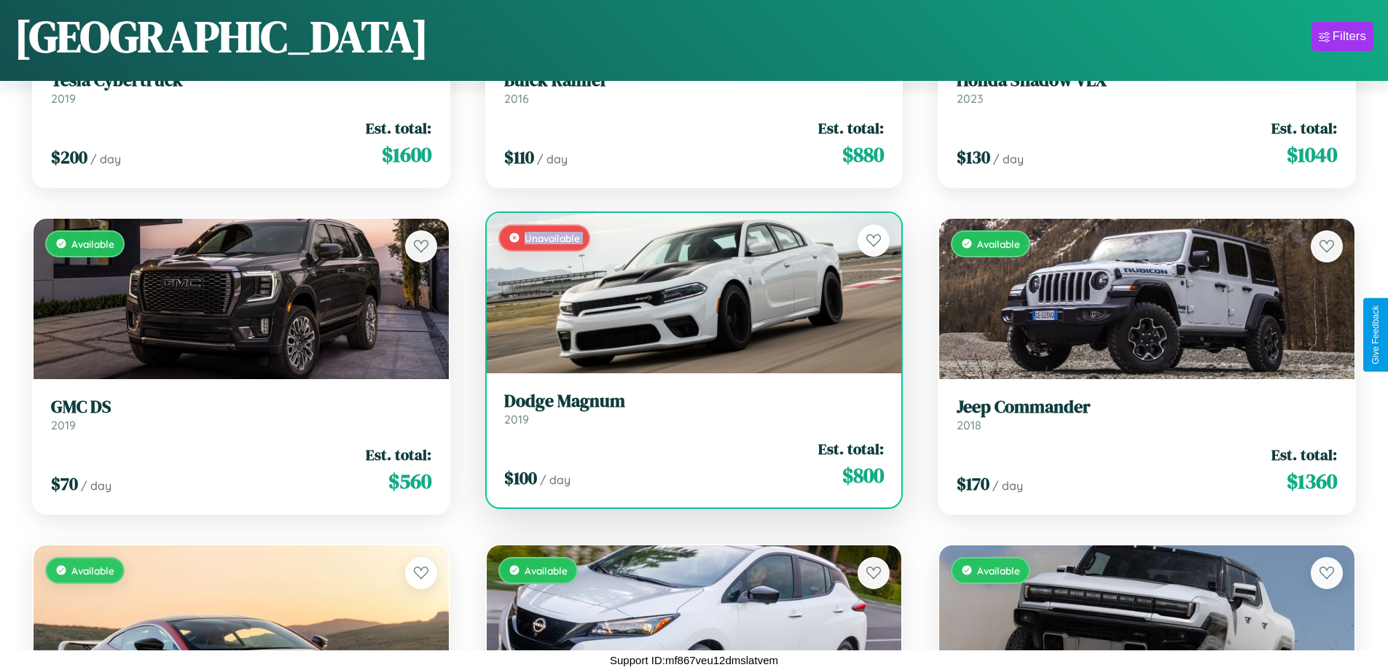
click at [688, 292] on div "Unavailable" at bounding box center [694, 293] width 415 height 160
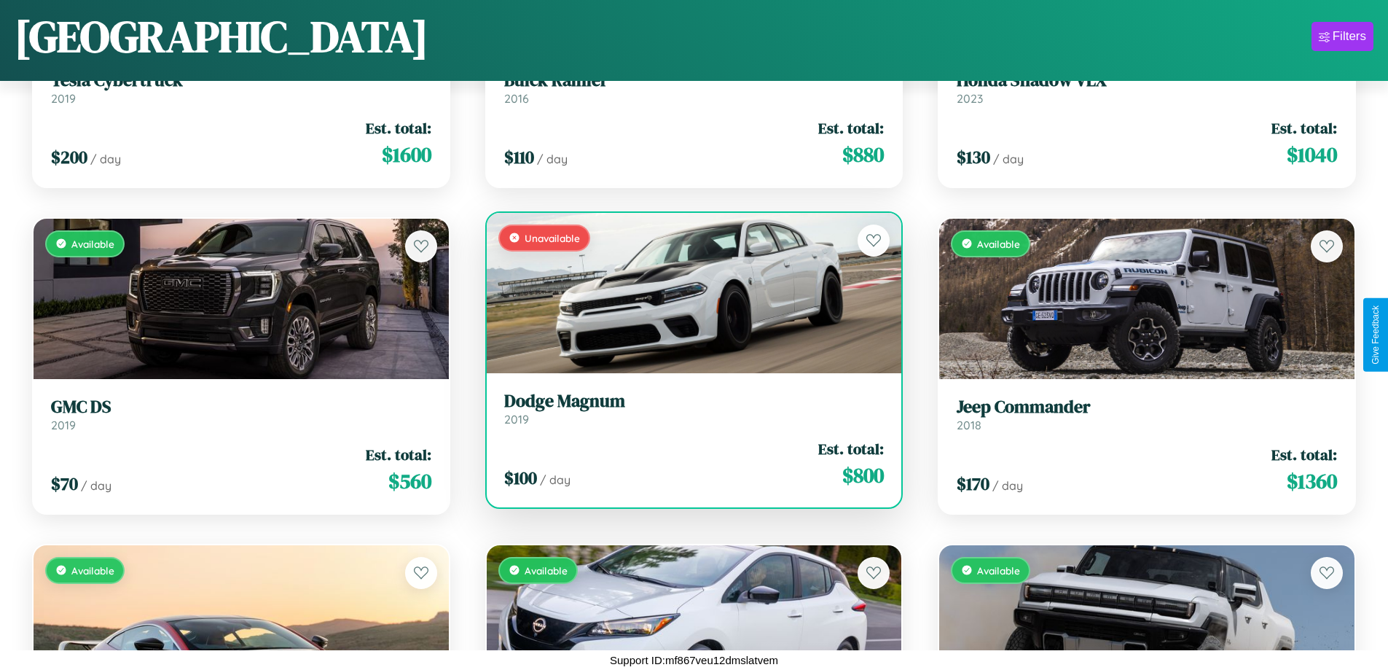
click at [688, 292] on div "Unavailable" at bounding box center [694, 293] width 415 height 160
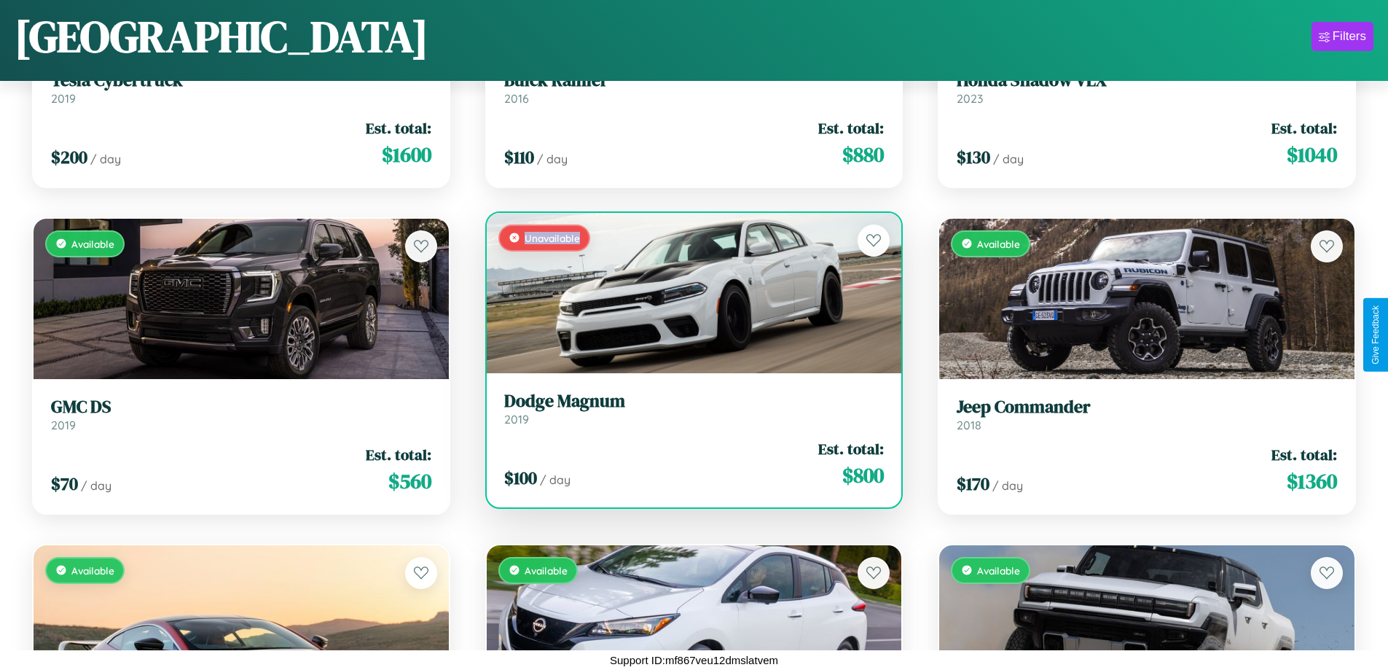
click at [688, 292] on div "Unavailable" at bounding box center [694, 293] width 415 height 160
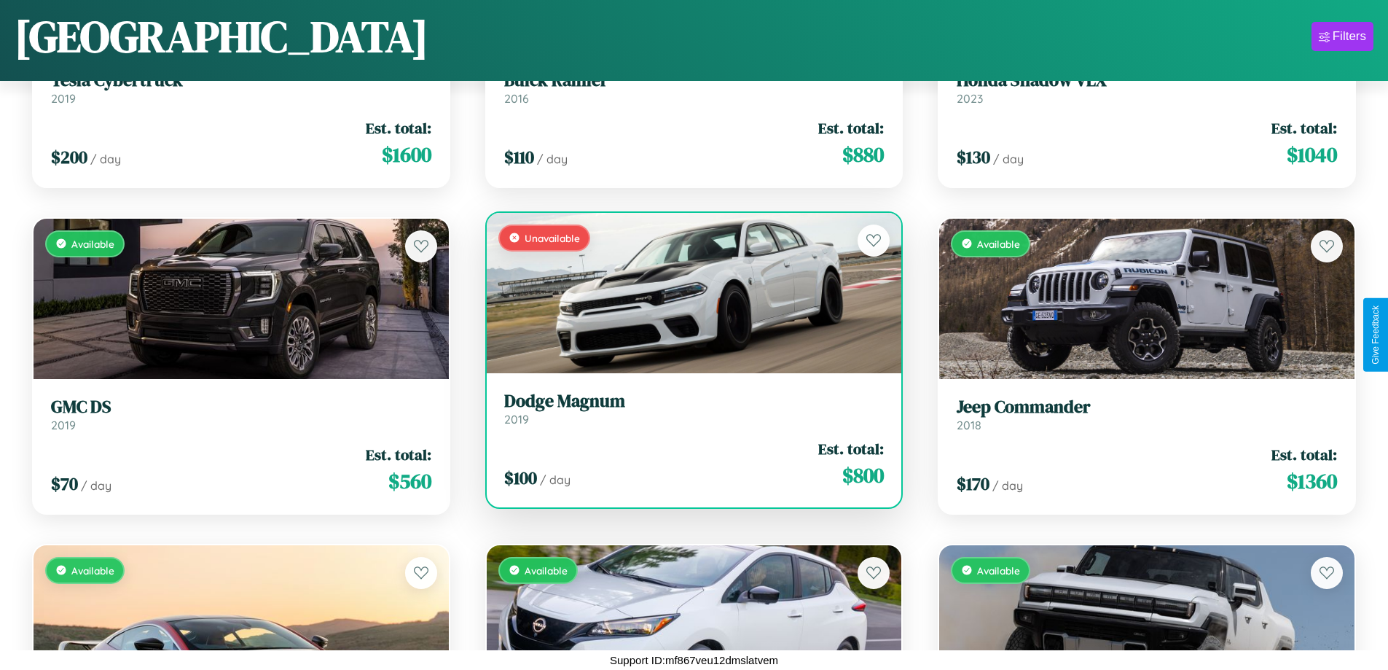
click at [688, 408] on h3 "Dodge Magnum" at bounding box center [694, 401] width 380 height 21
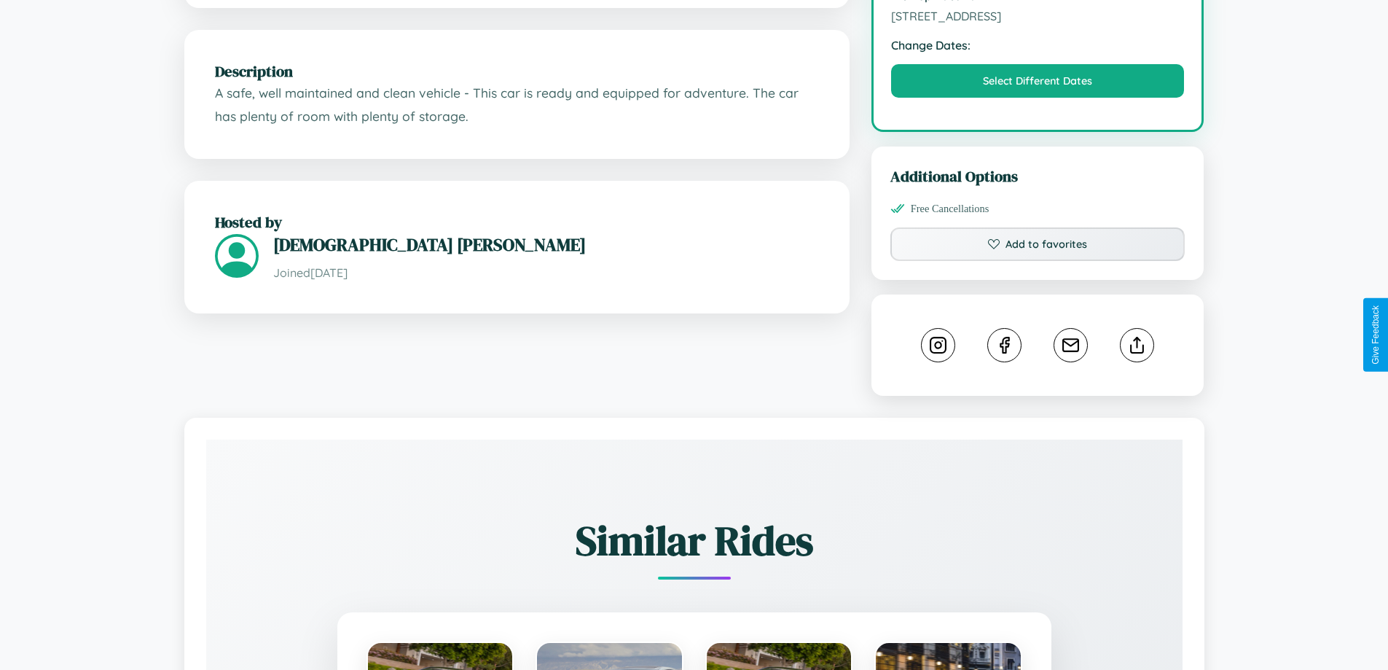
scroll to position [490, 0]
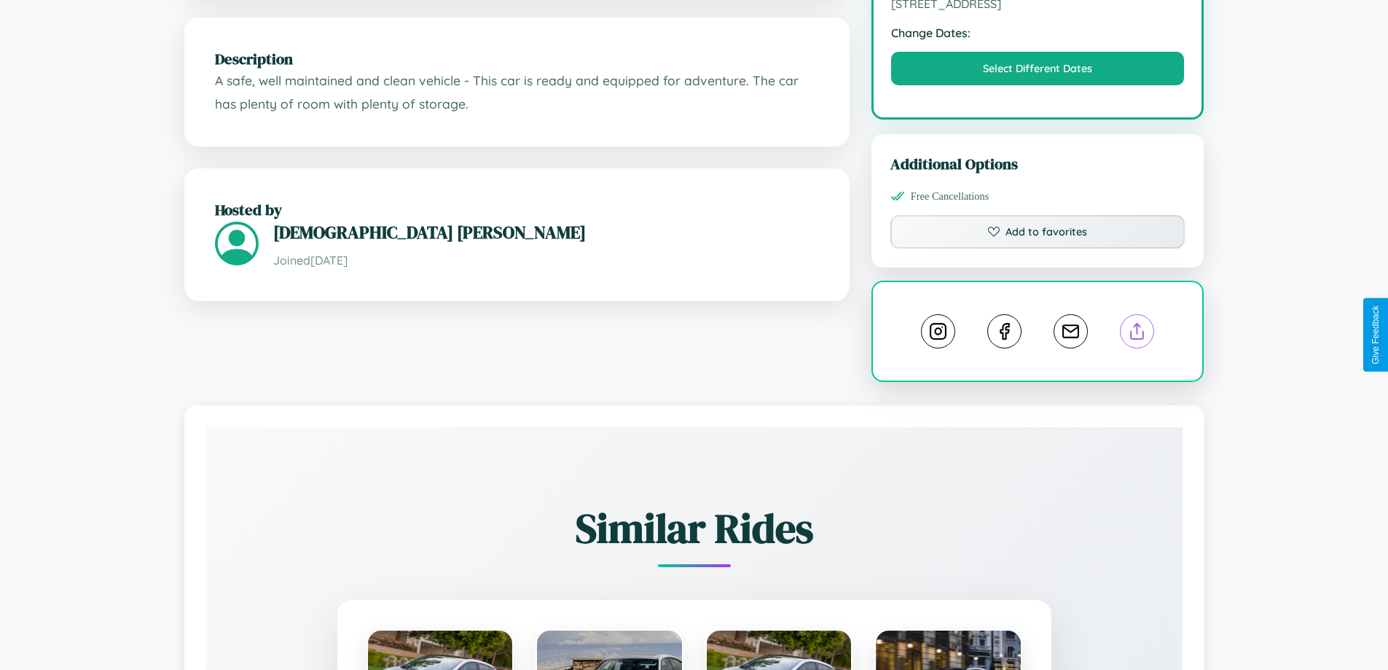
click at [1138, 333] on line at bounding box center [1138, 329] width 0 height 10
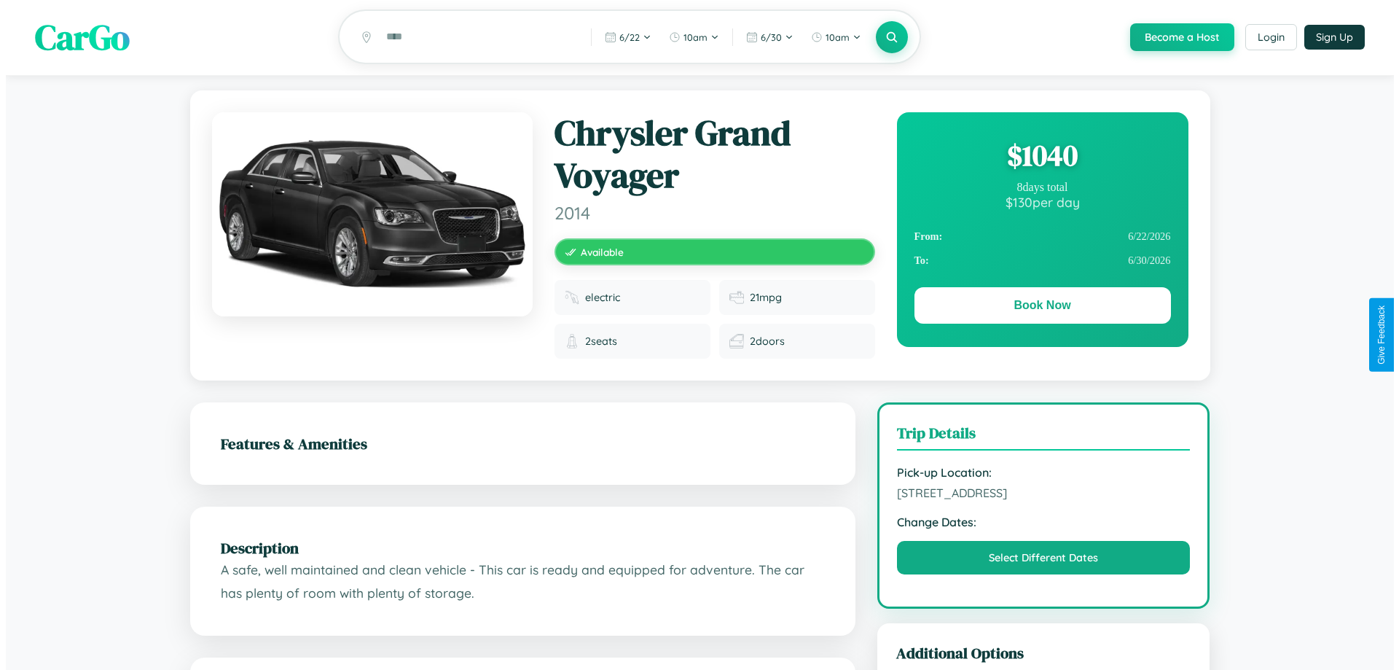
scroll to position [0, 0]
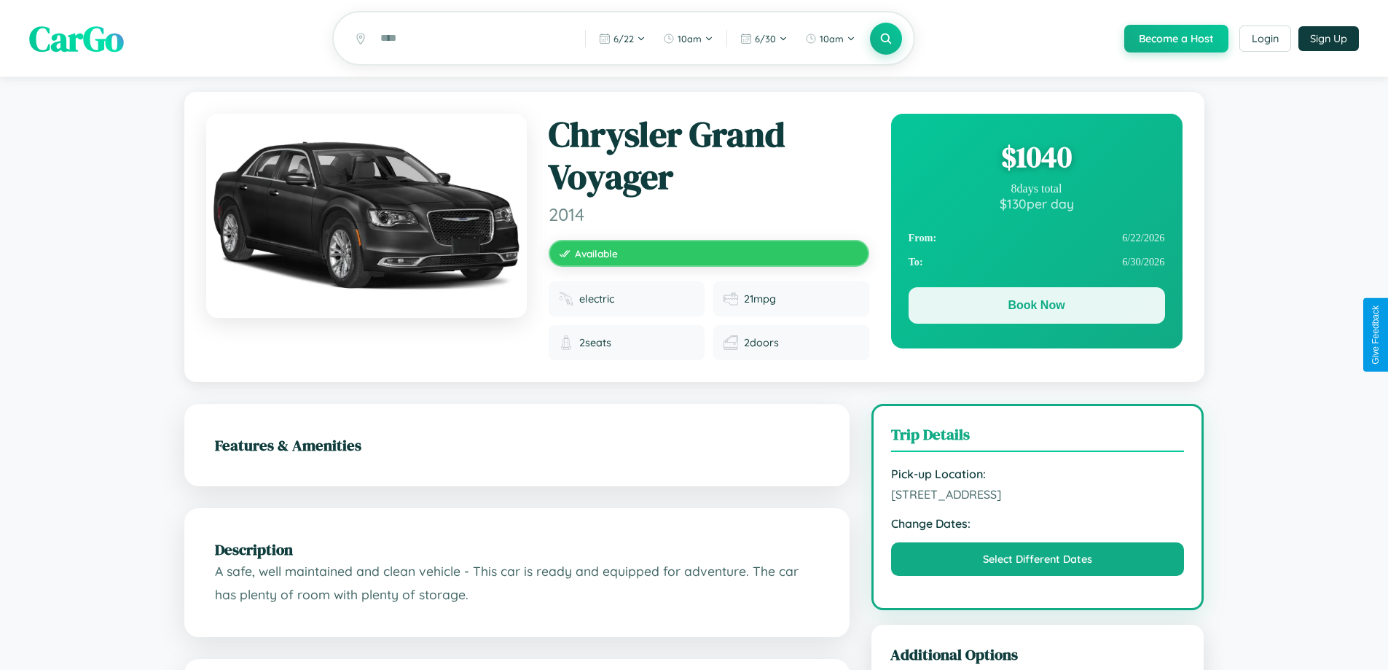
click at [1036, 308] on button "Book Now" at bounding box center [1037, 305] width 257 height 36
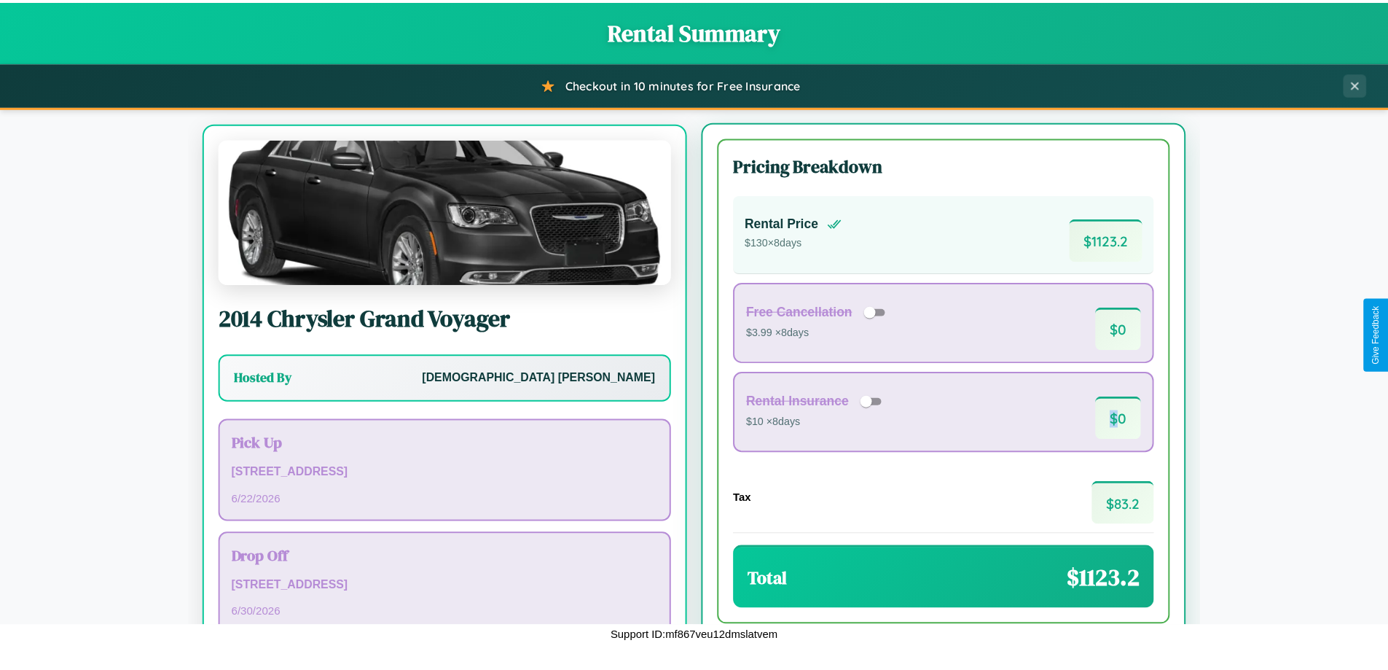
scroll to position [68, 0]
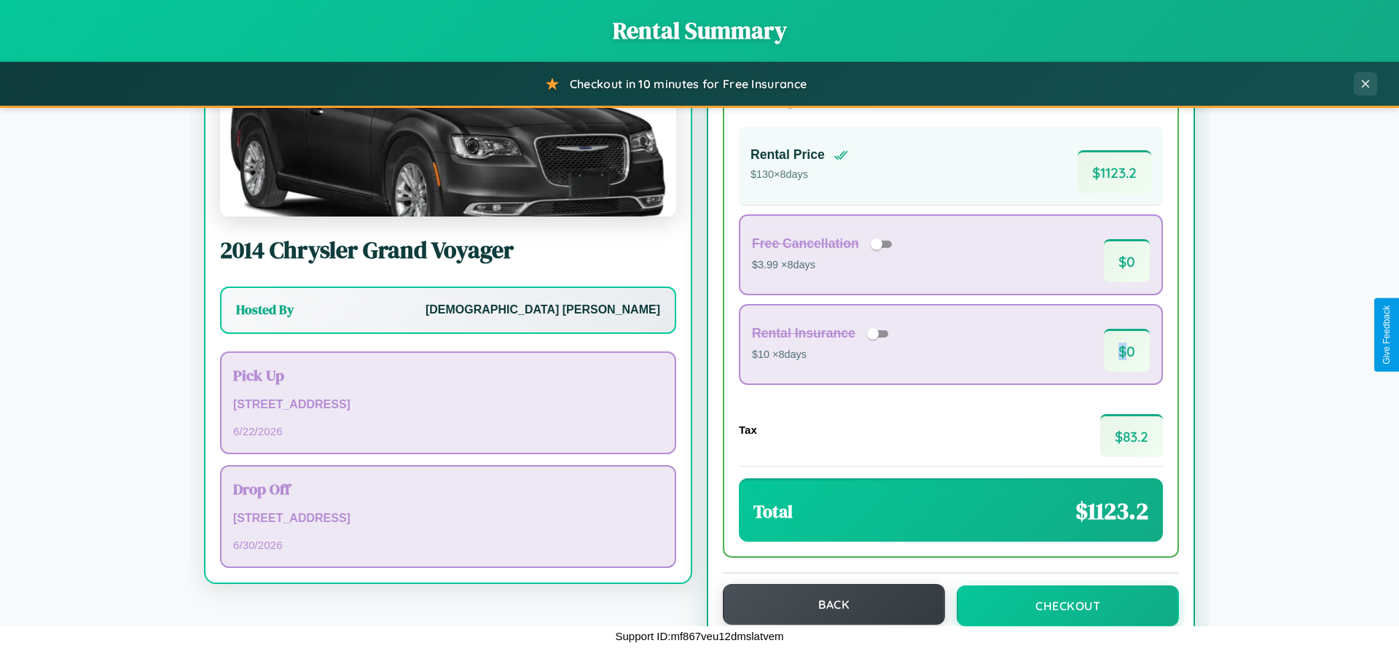
click at [827, 605] on button "Back" at bounding box center [834, 604] width 222 height 41
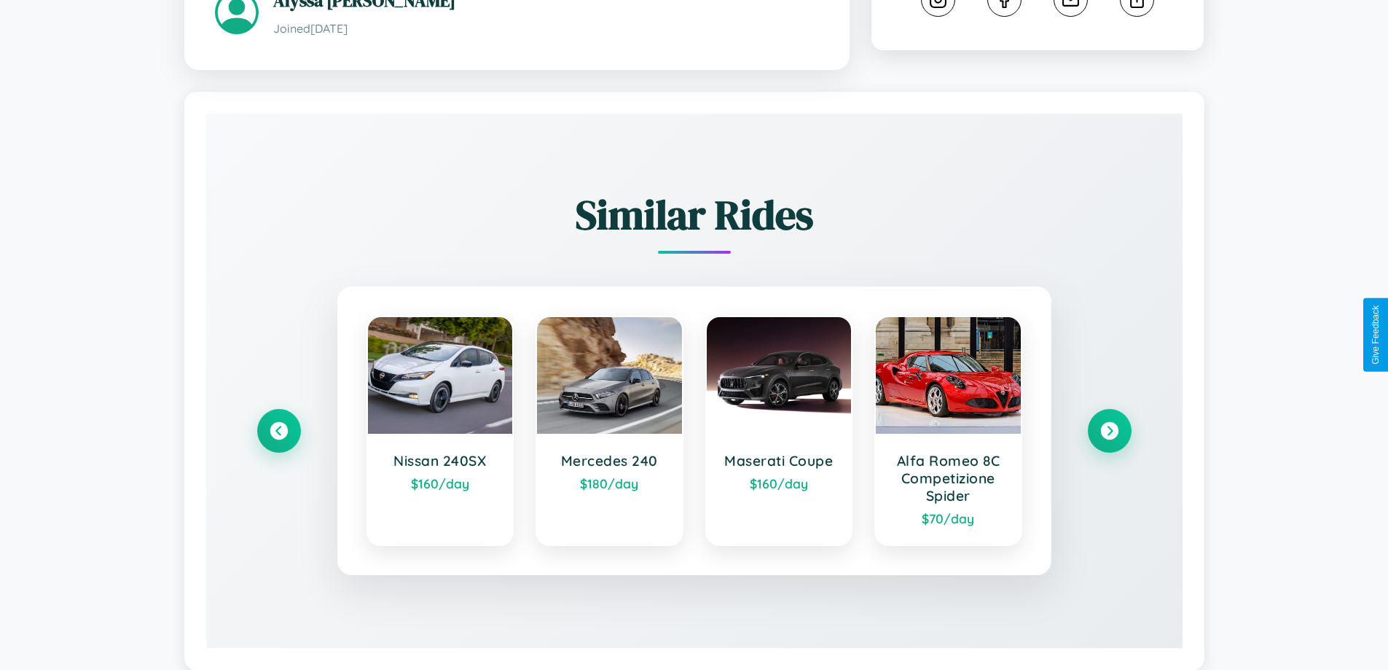
scroll to position [893, 0]
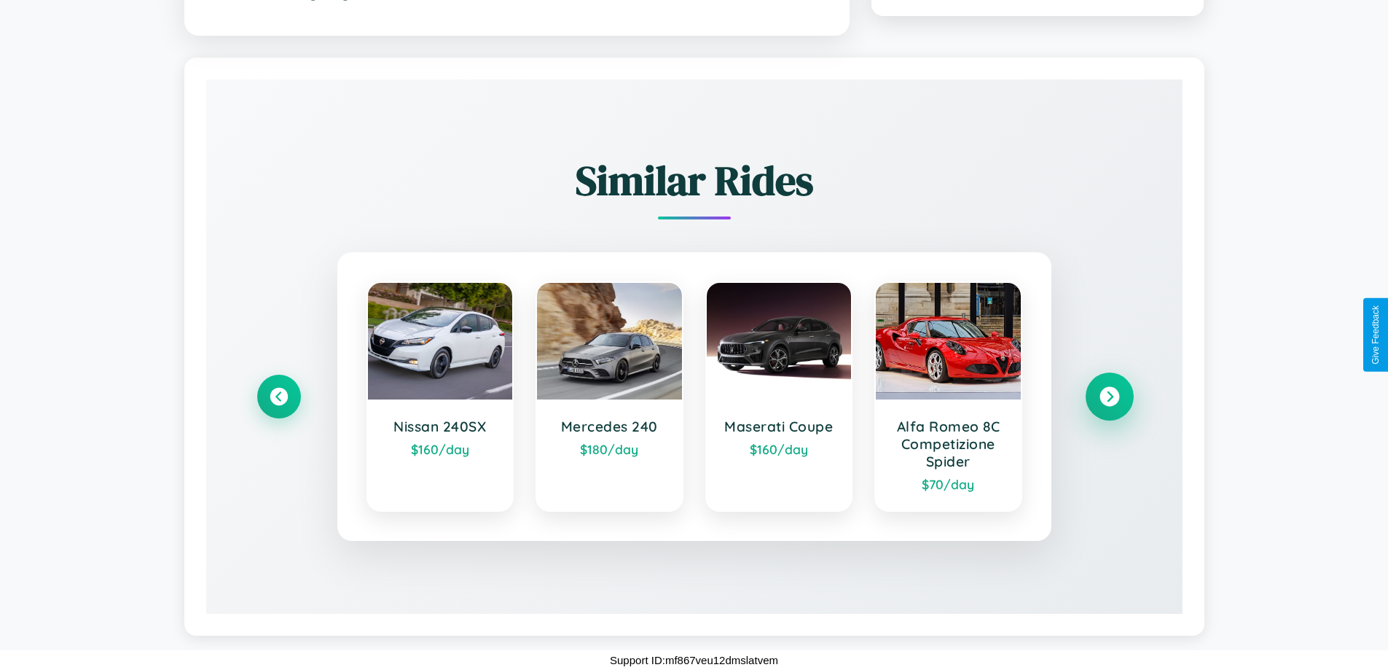
click at [1109, 396] on icon at bounding box center [1110, 397] width 20 height 20
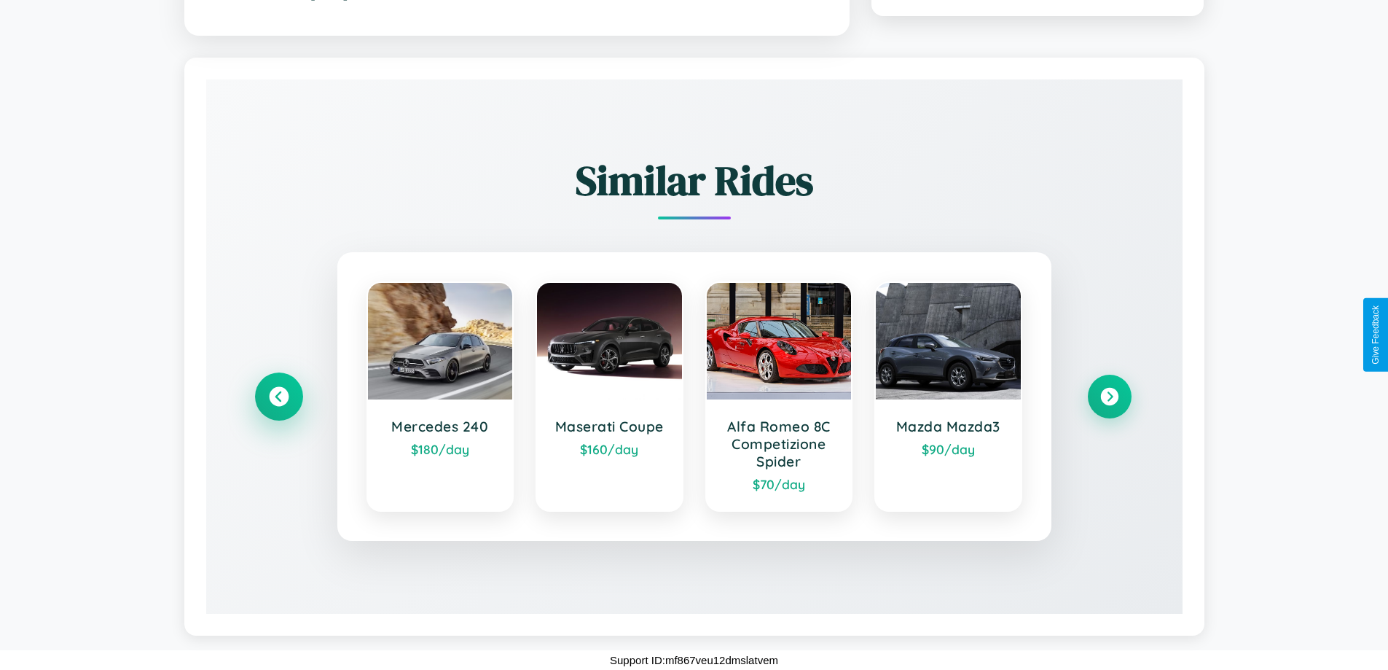
click at [278, 396] on icon at bounding box center [279, 397] width 20 height 20
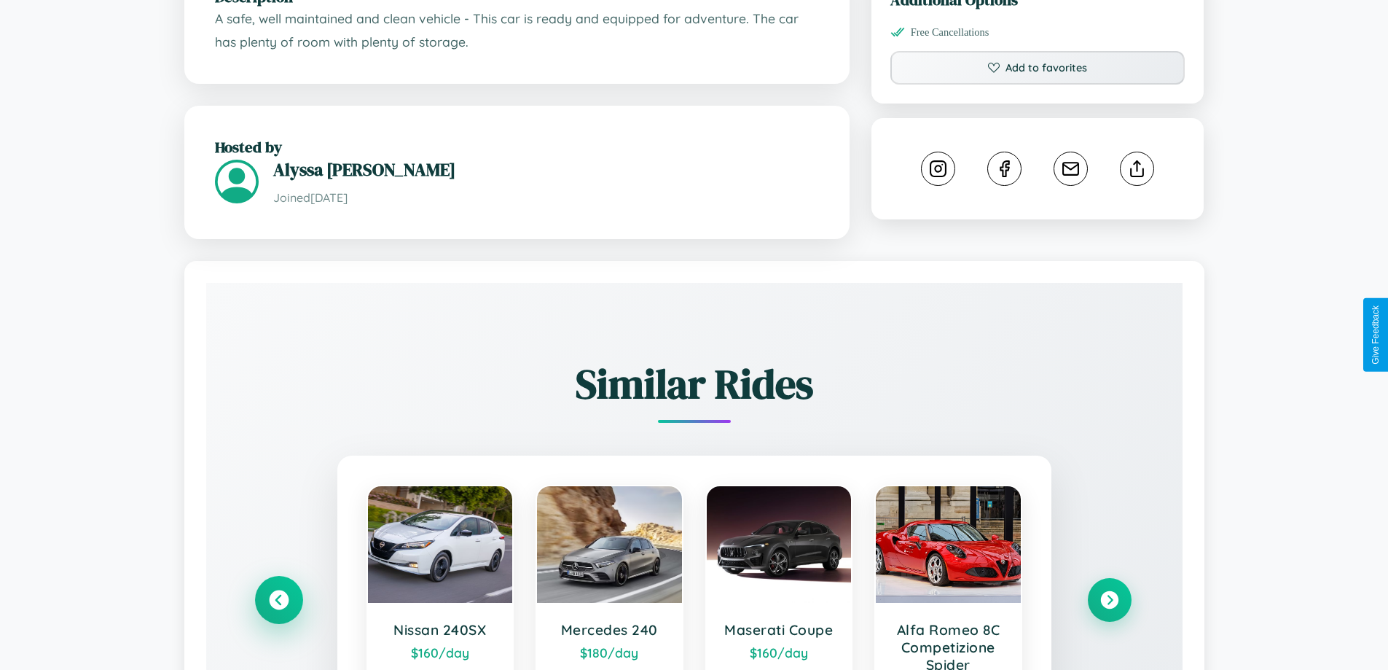
scroll to position [524, 0]
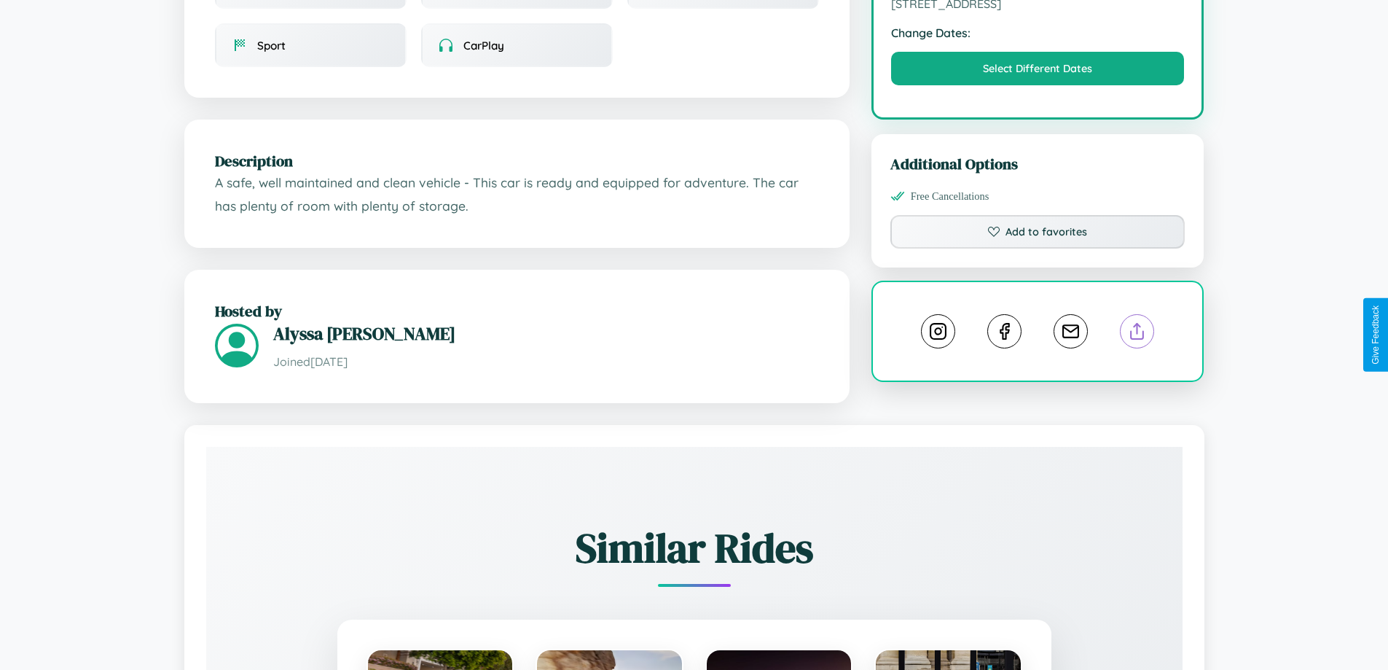
click at [1138, 333] on line at bounding box center [1138, 329] width 0 height 10
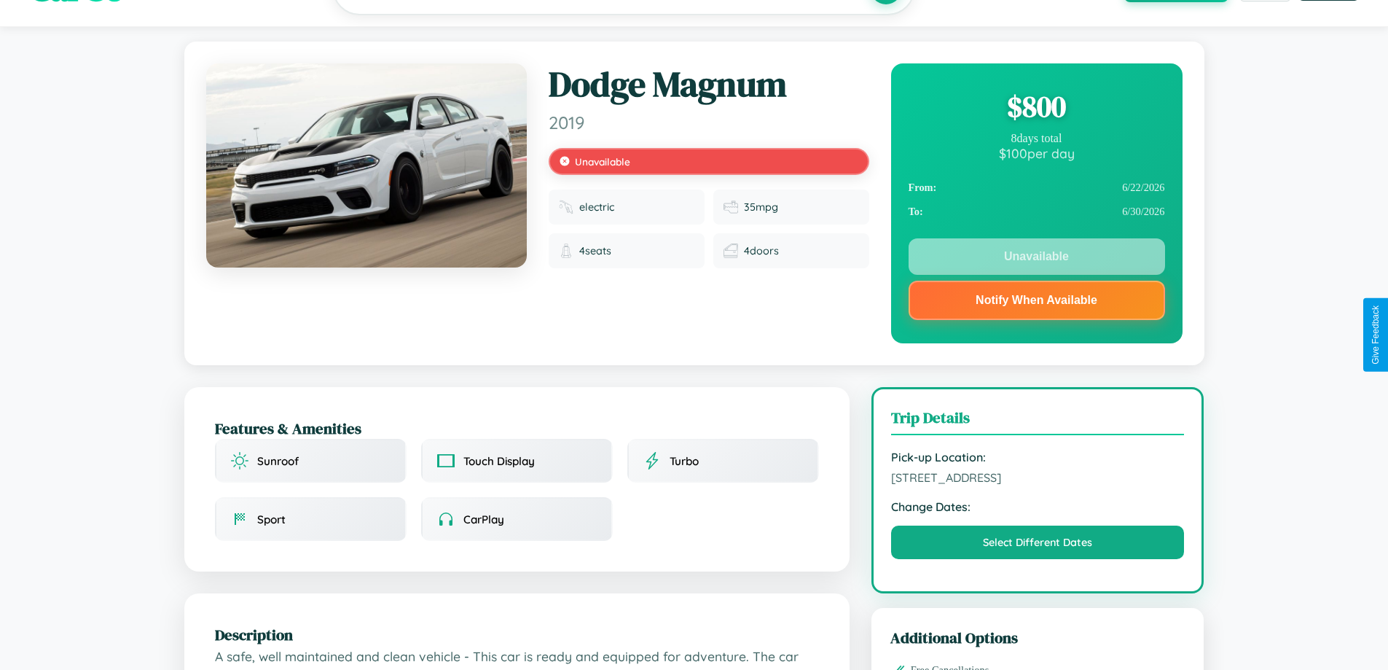
scroll to position [0, 0]
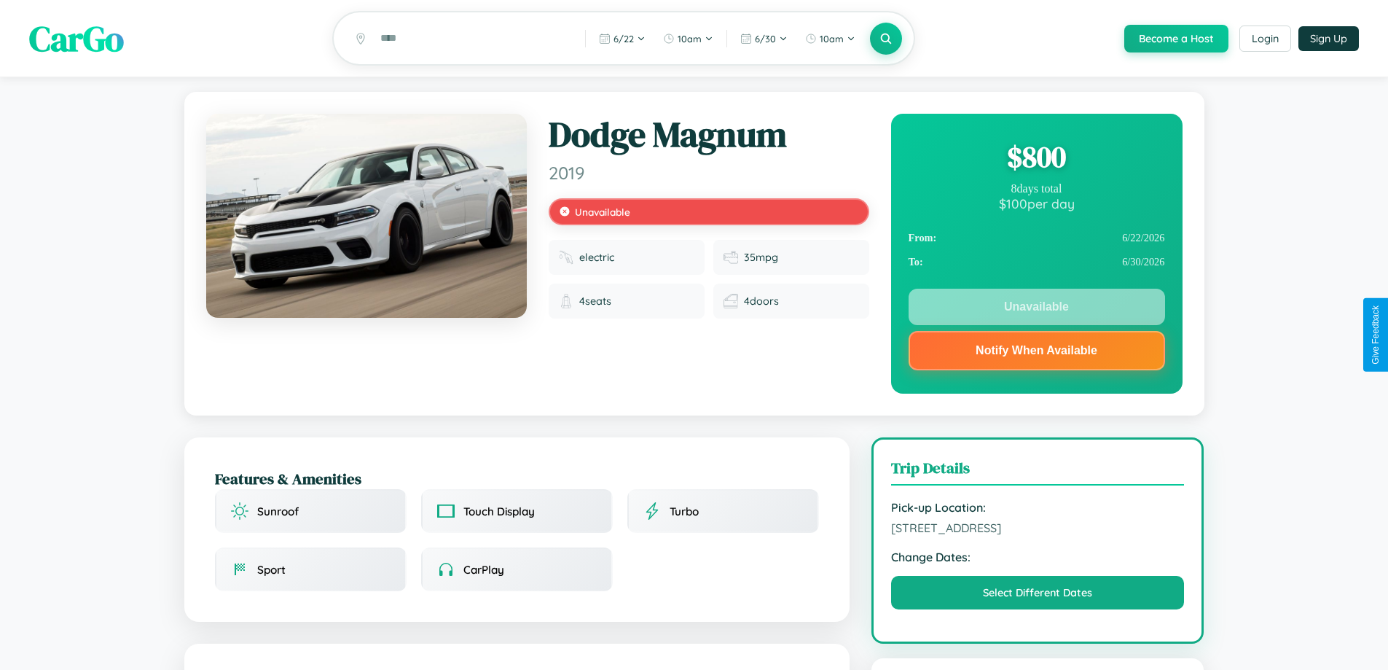
click at [1036, 159] on div "$ 800" at bounding box center [1037, 156] width 257 height 39
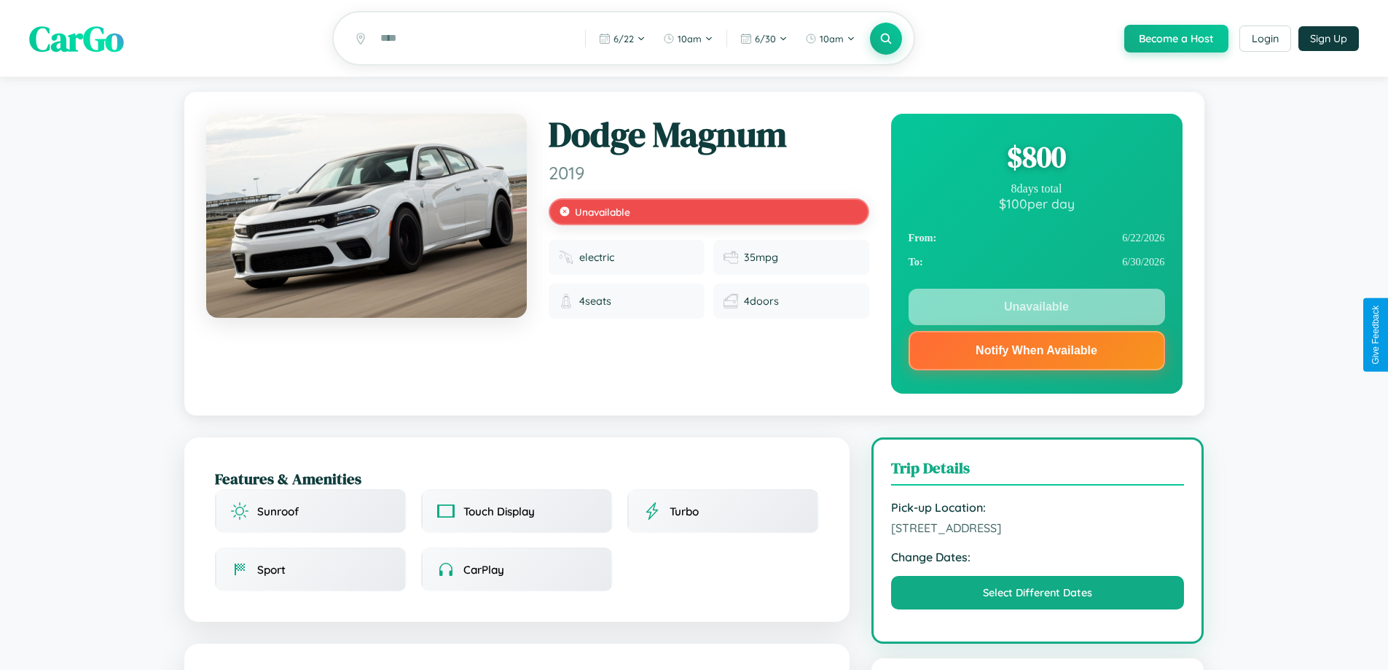
click at [1036, 159] on div "$ 800" at bounding box center [1037, 156] width 257 height 39
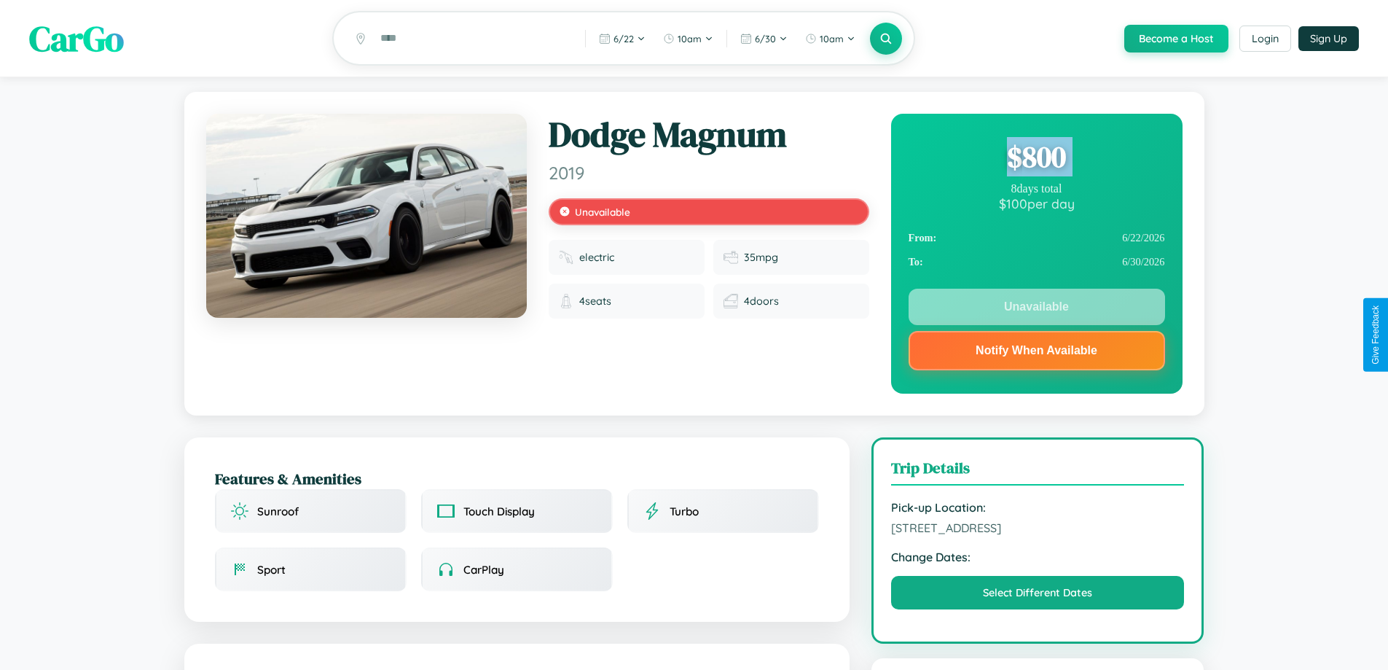
click at [1036, 159] on div "$ 800" at bounding box center [1037, 156] width 257 height 39
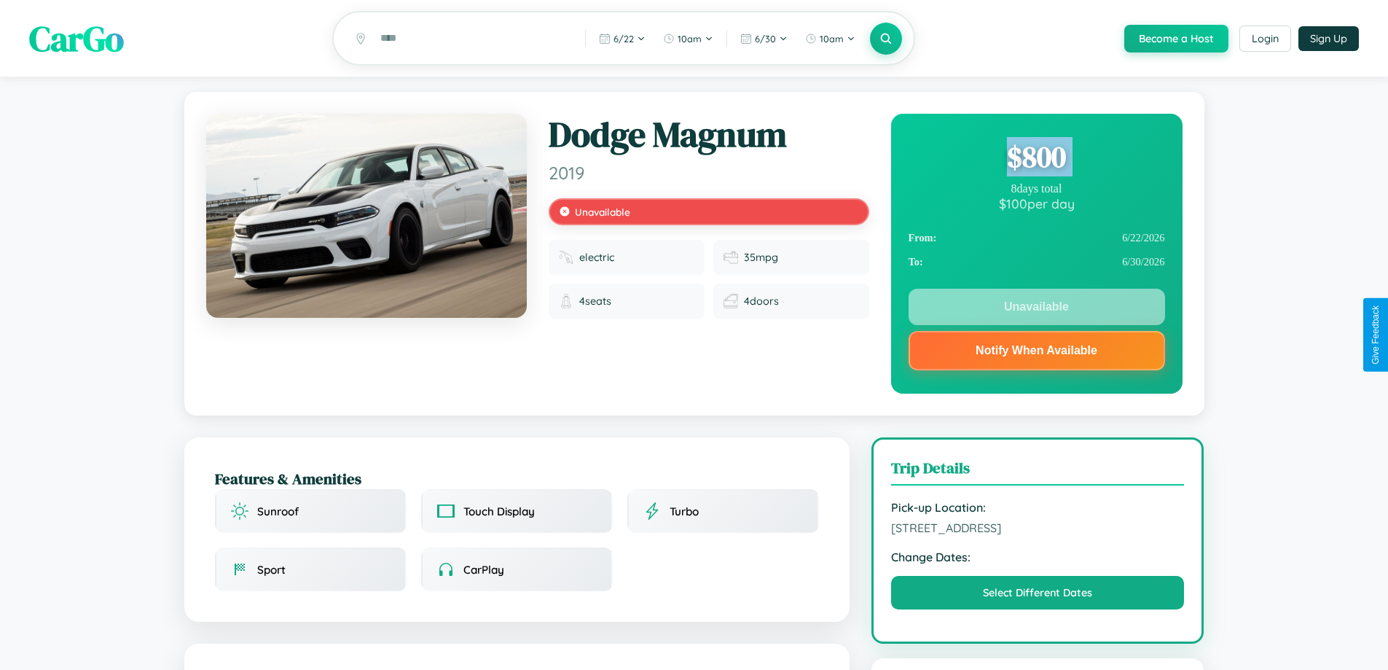
click at [1036, 159] on div "$ 800" at bounding box center [1037, 156] width 257 height 39
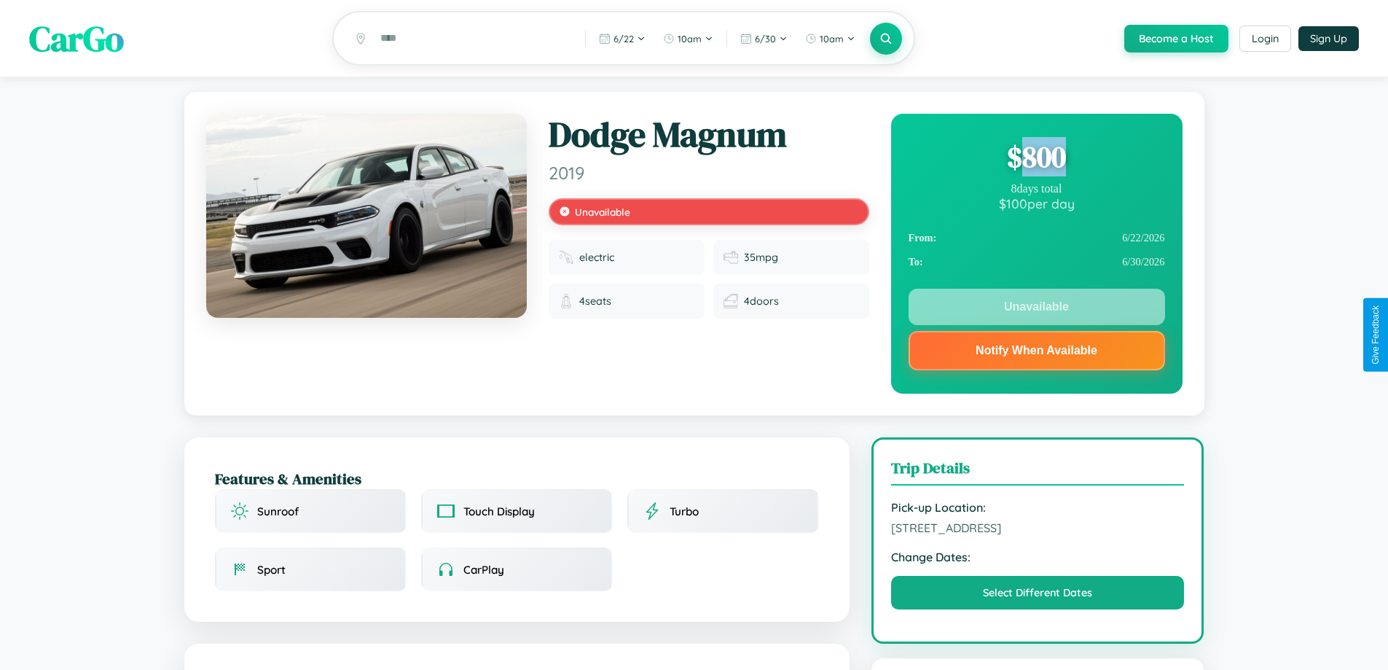
click at [1036, 159] on div "$ 800" at bounding box center [1037, 156] width 257 height 39
